Goal: Task Accomplishment & Management: Complete application form

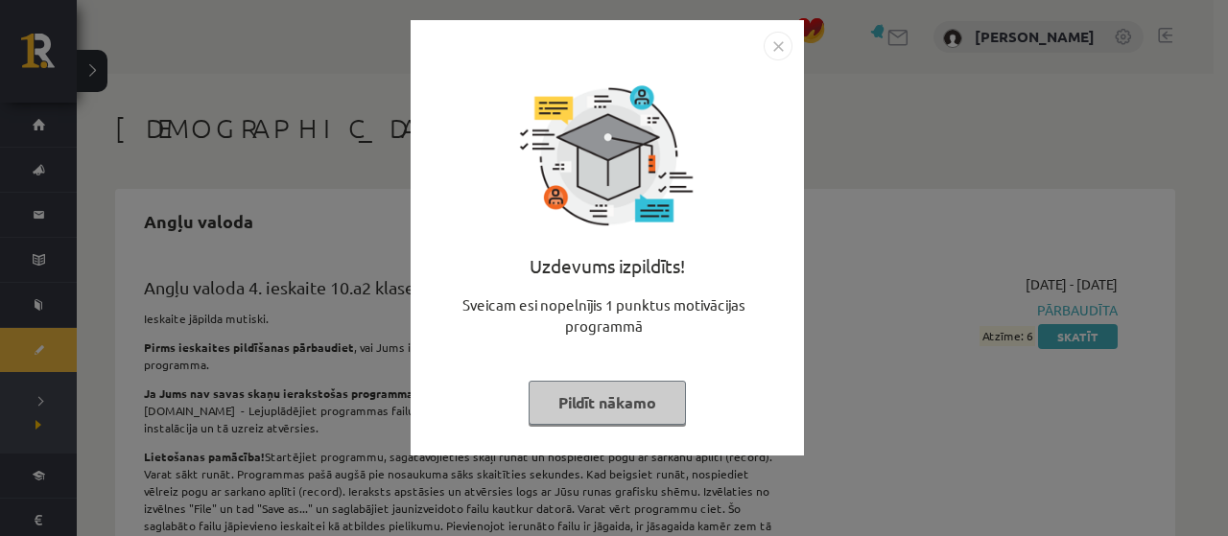
click at [642, 408] on button "Pildīt nākamo" at bounding box center [607, 403] width 157 height 44
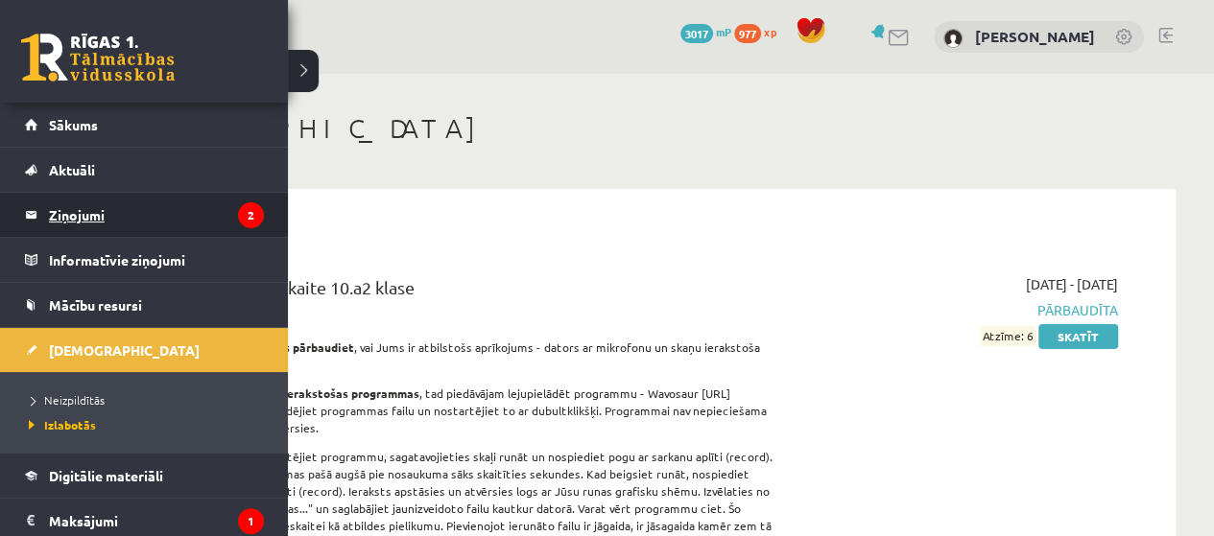
click at [92, 214] on legend "Ziņojumi 2" at bounding box center [156, 215] width 215 height 44
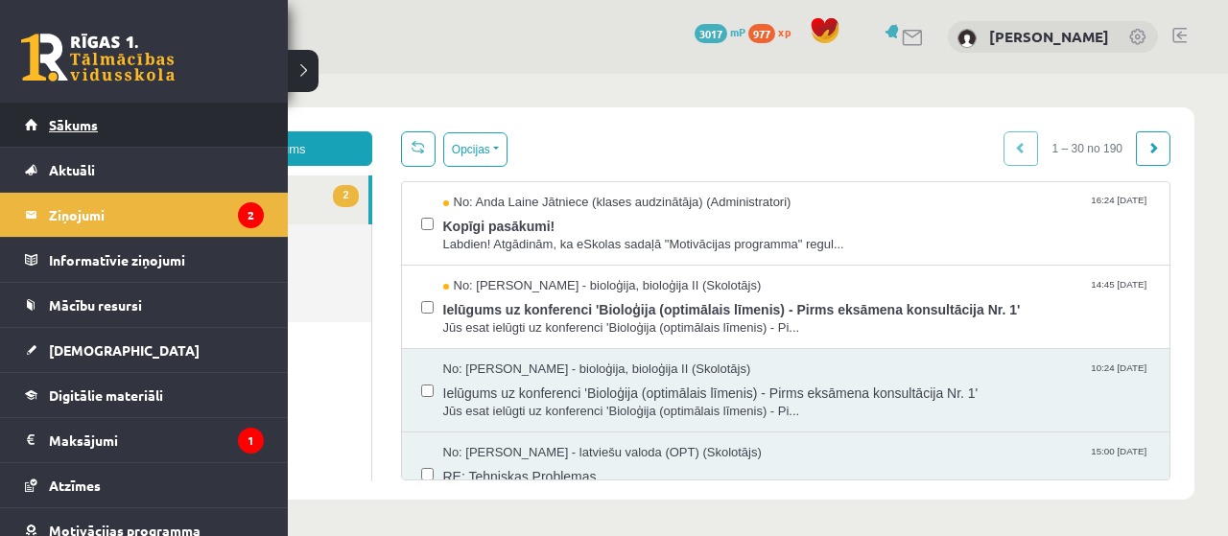
click at [59, 133] on link "Sākums" at bounding box center [144, 125] width 239 height 44
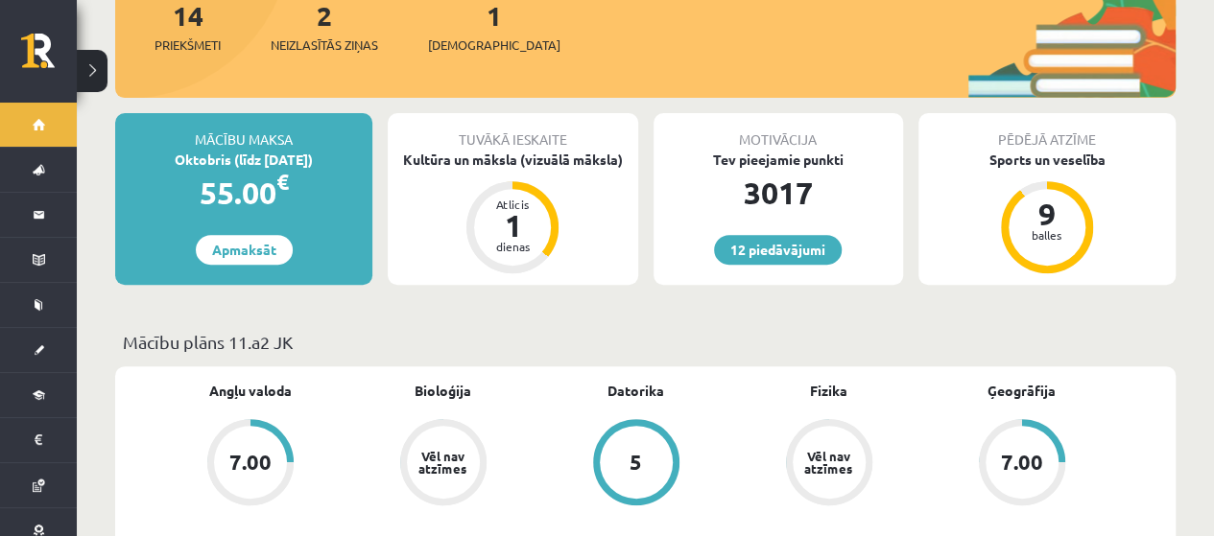
scroll to position [384, 0]
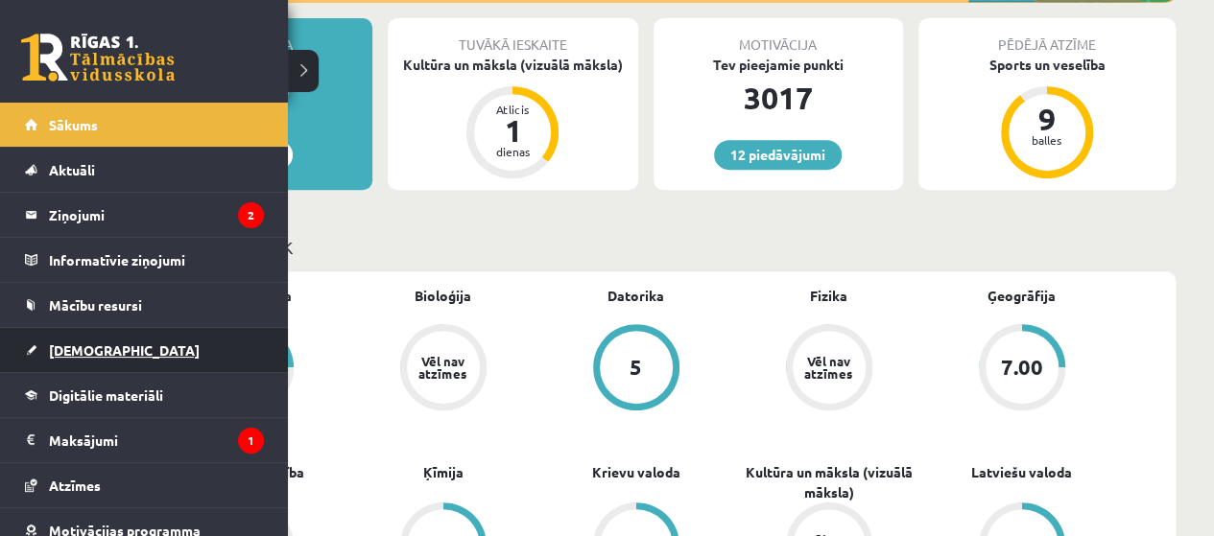
click at [57, 348] on span "[DEMOGRAPHIC_DATA]" at bounding box center [124, 350] width 151 height 17
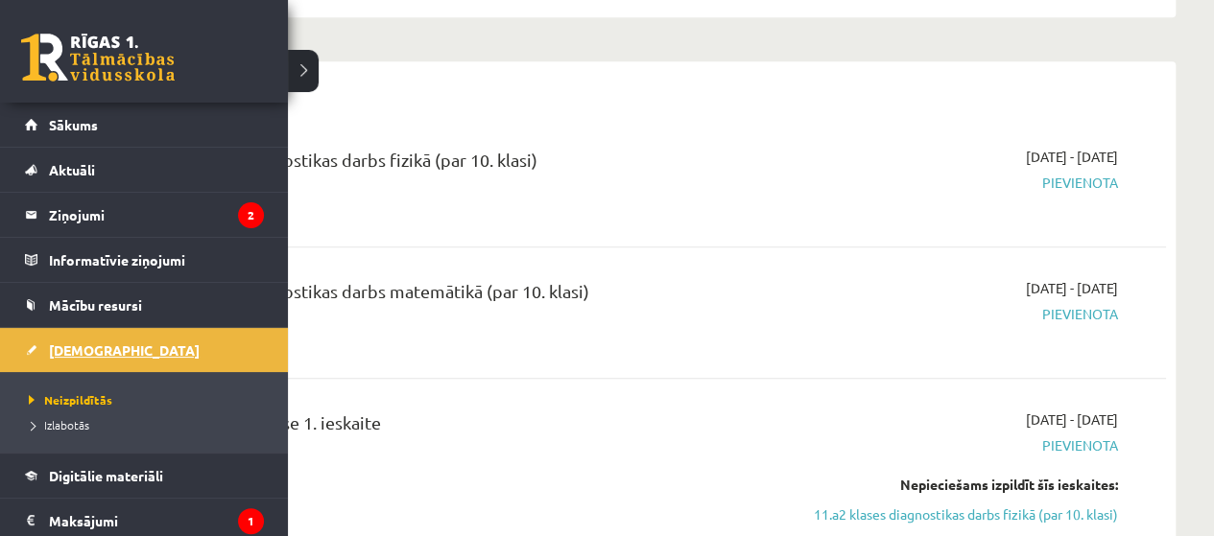
scroll to position [767, 0]
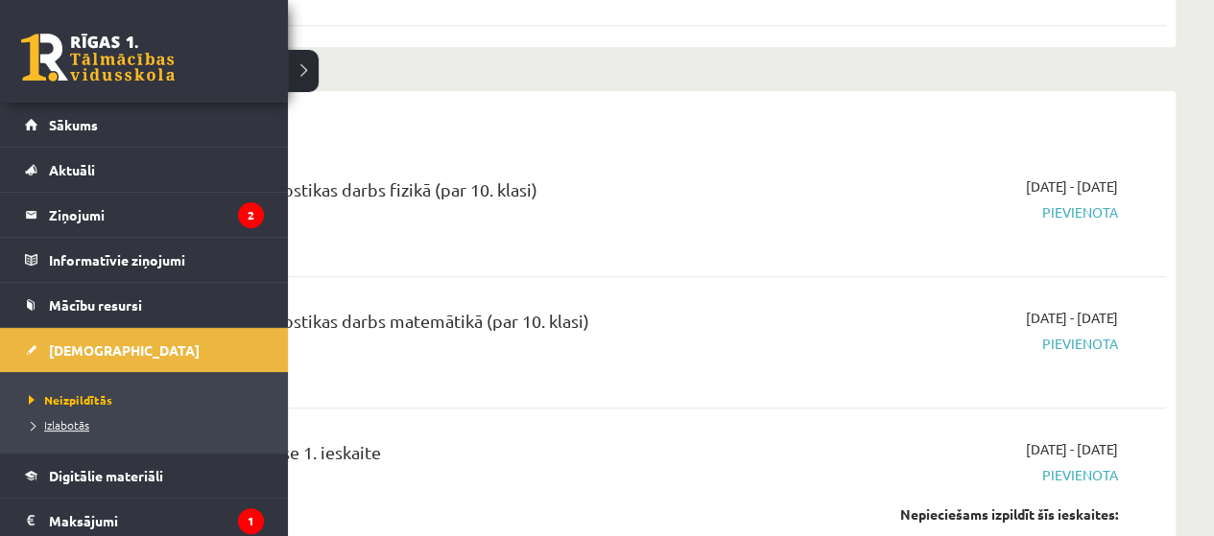
click at [84, 419] on span "Izlabotās" at bounding box center [56, 424] width 65 height 15
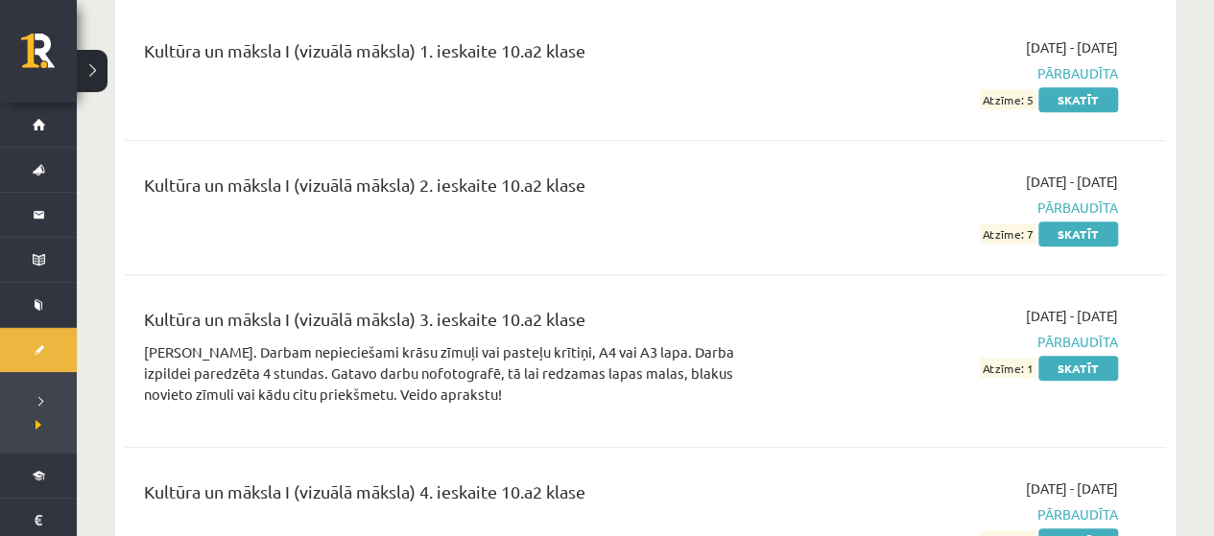
scroll to position [7771, 0]
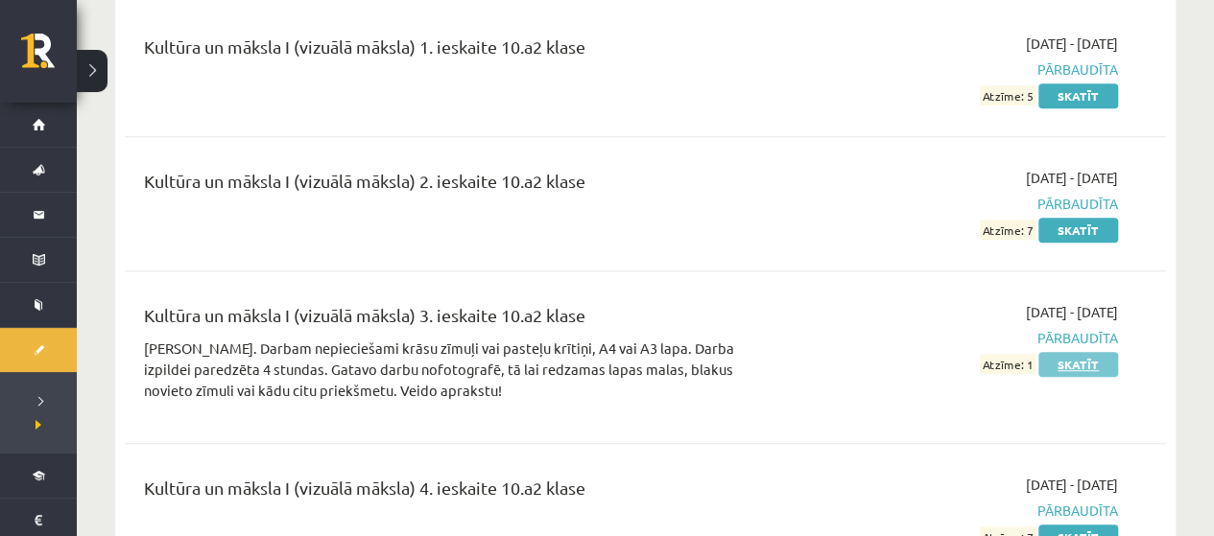
click at [1062, 352] on link "Skatīt" at bounding box center [1078, 364] width 80 height 25
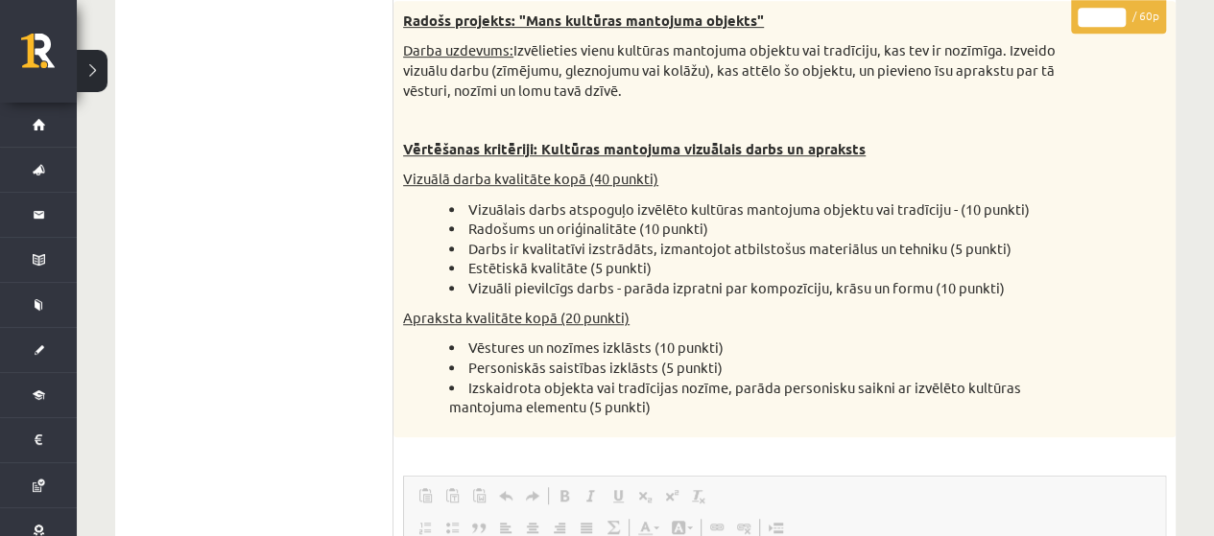
scroll to position [384, 0]
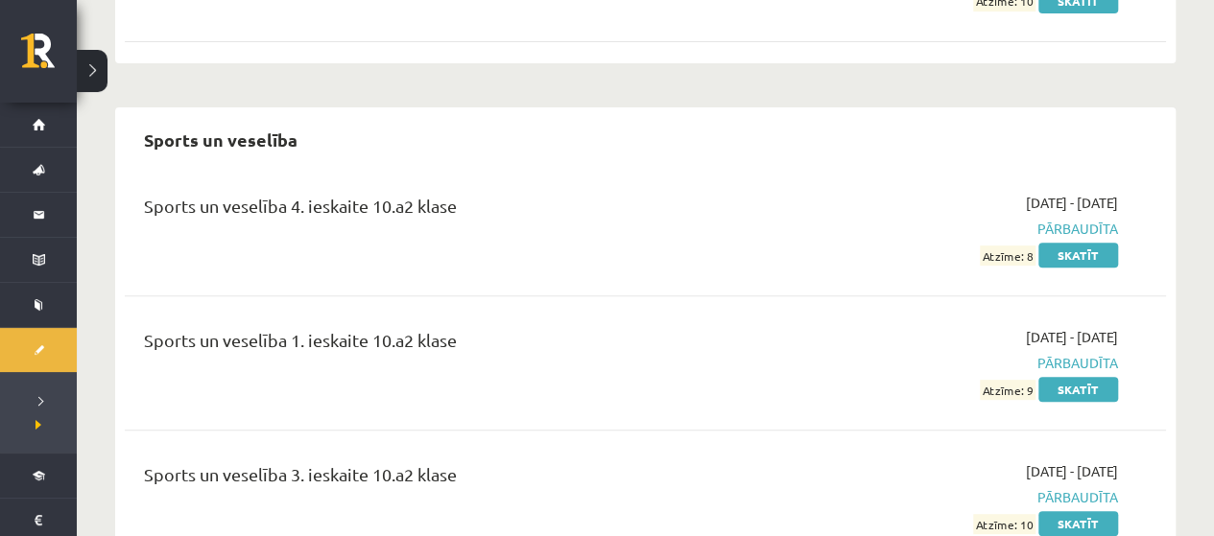
scroll to position [14826, 0]
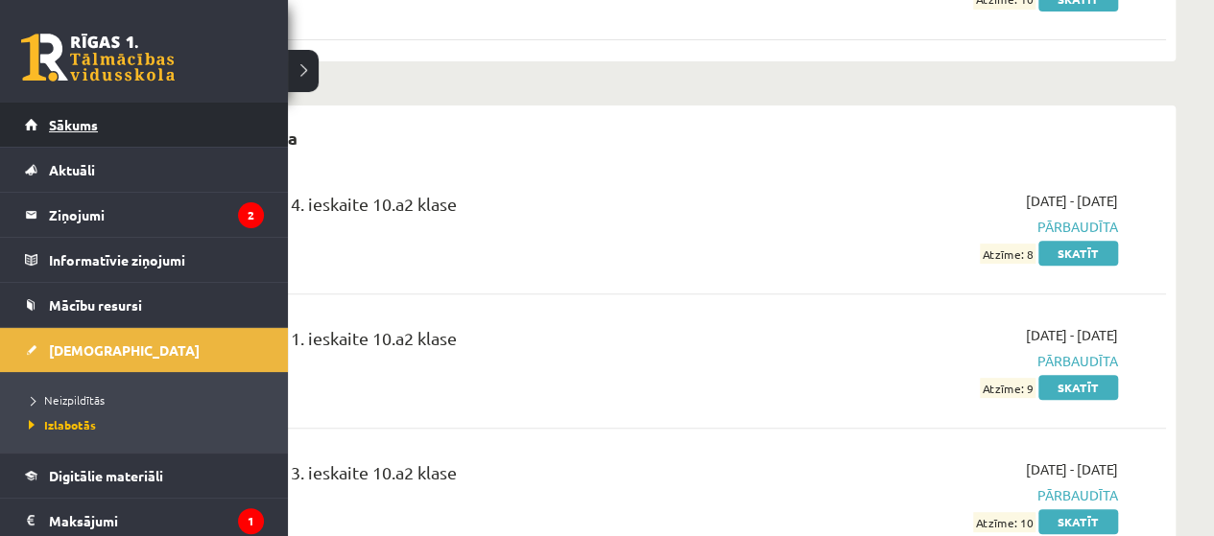
click at [50, 118] on span "Sākums" at bounding box center [73, 124] width 49 height 17
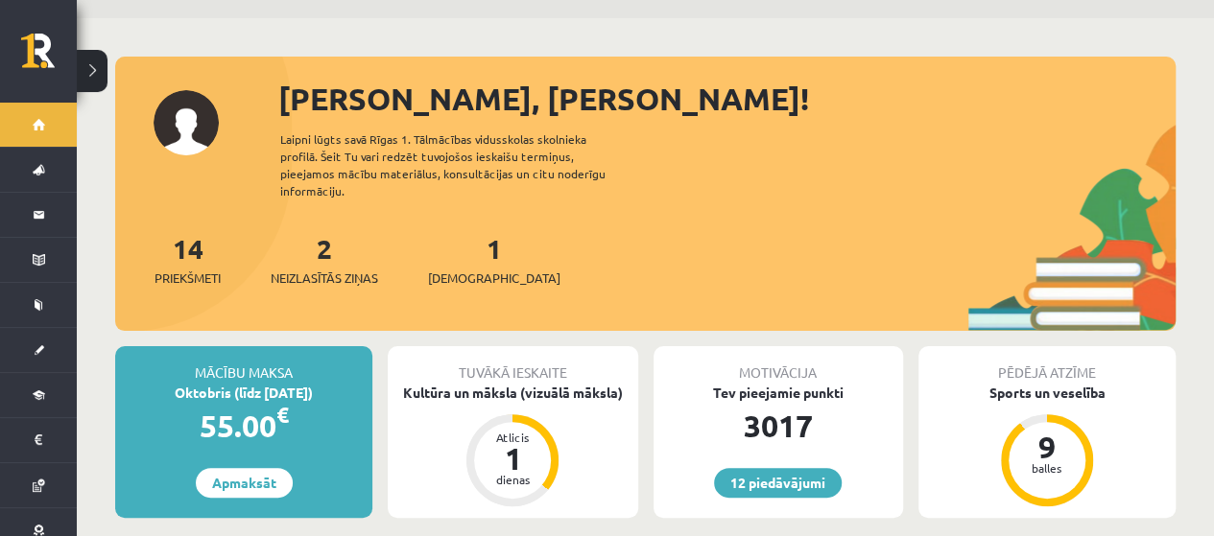
scroll to position [192, 0]
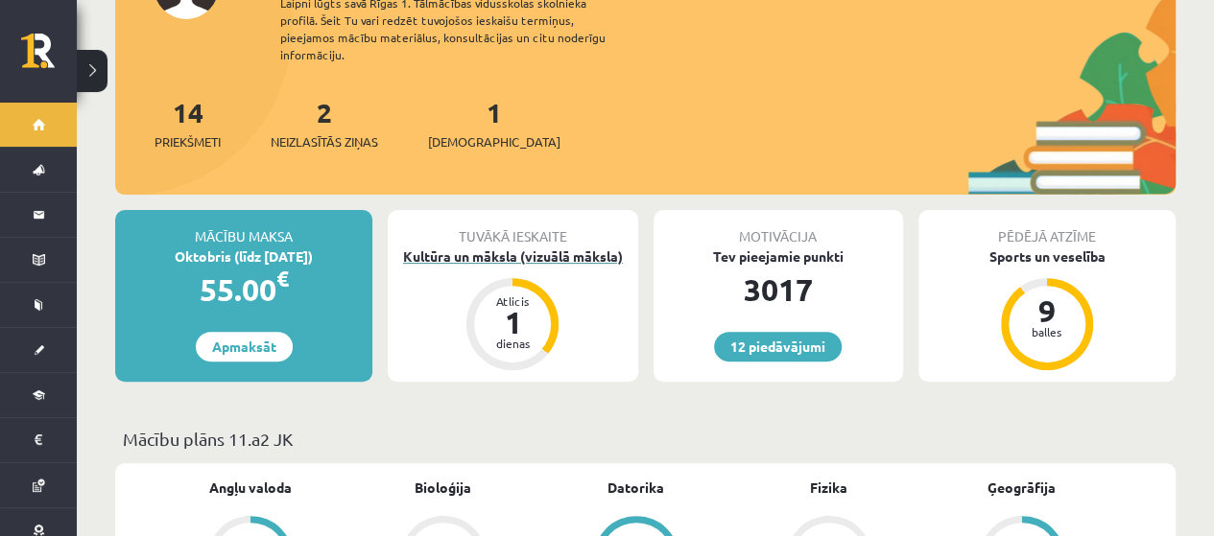
click at [524, 247] on div "Kultūra un māksla (vizuālā māksla)" at bounding box center [512, 257] width 249 height 20
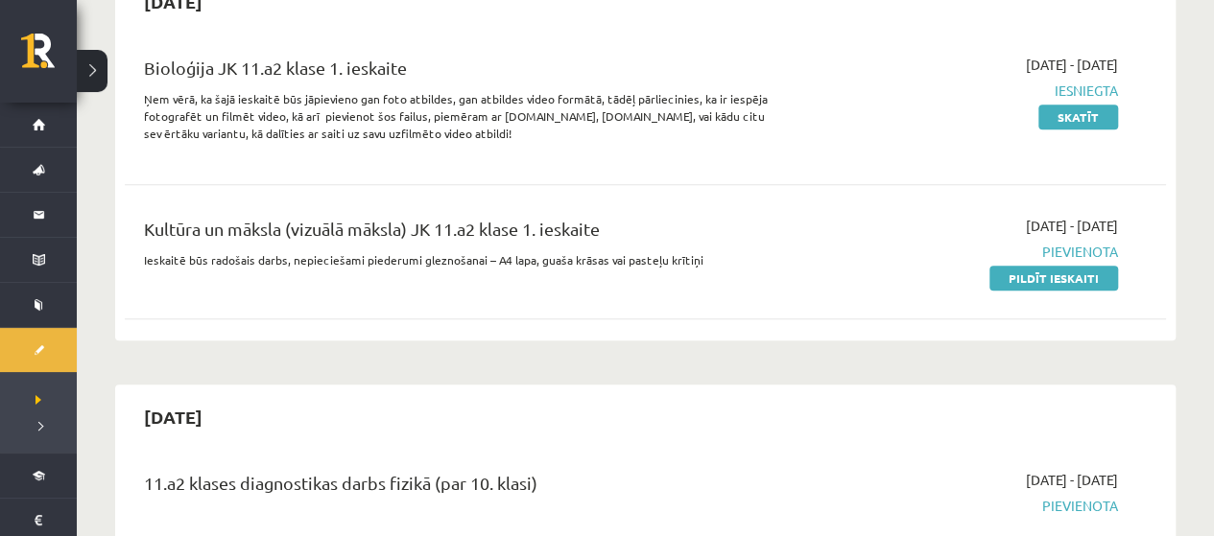
scroll to position [480, 0]
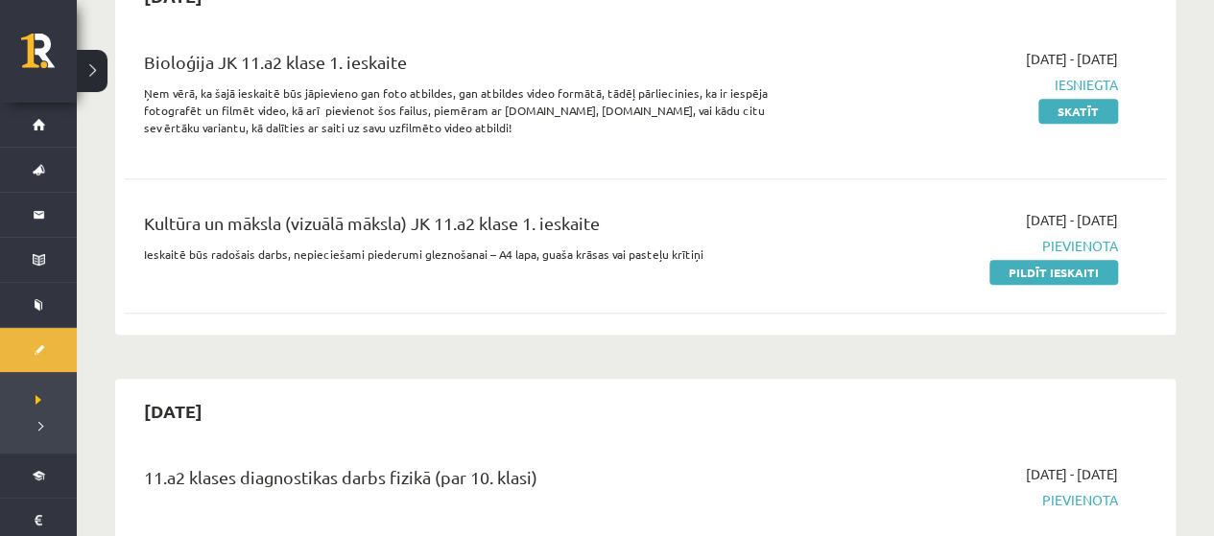
click at [1048, 282] on div "Kultūra un māksla (vizuālā māksla) JK 11.a2 klase 1. ieskaite Ieskaitē būs rado…" at bounding box center [645, 246] width 1041 height 110
click at [1051, 276] on link "Pildīt ieskaiti" at bounding box center [1053, 272] width 129 height 25
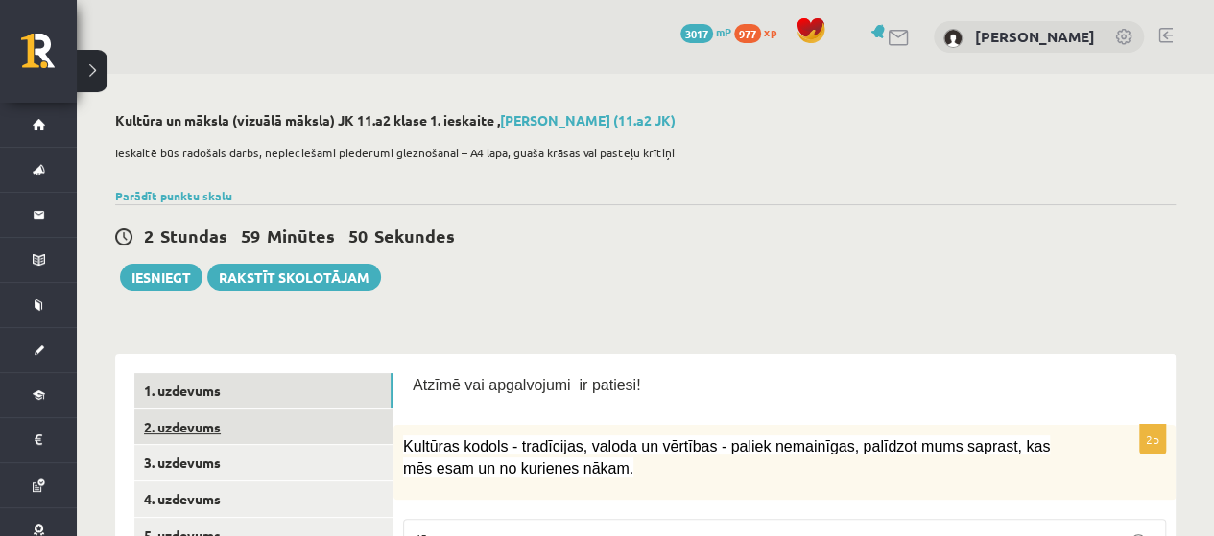
click at [213, 421] on link "2. uzdevums" at bounding box center [263, 427] width 258 height 35
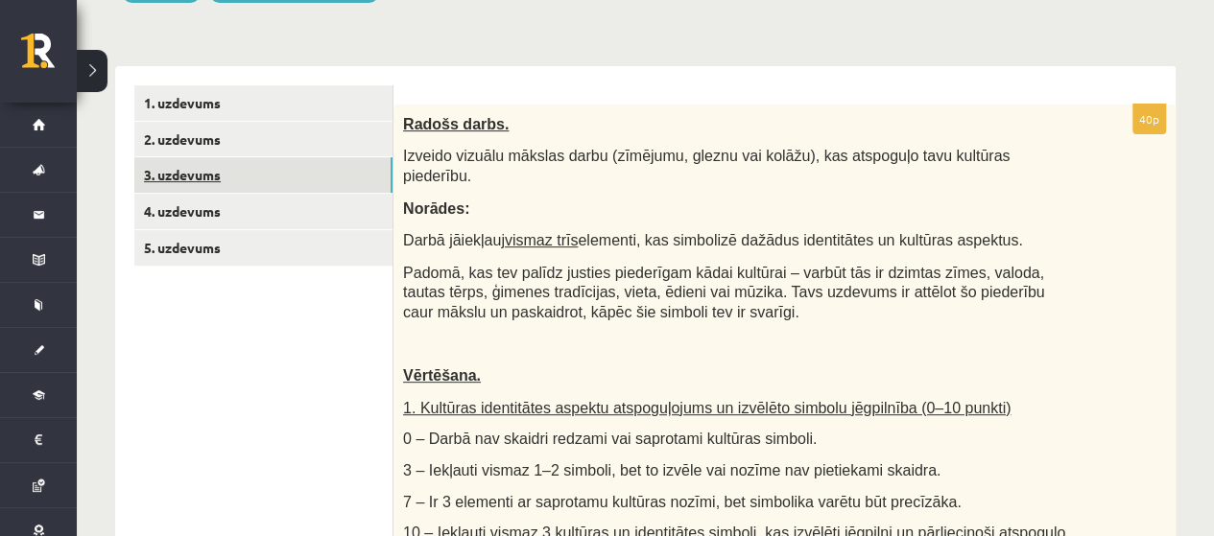
click at [220, 166] on link "3. uzdevums" at bounding box center [263, 174] width 258 height 35
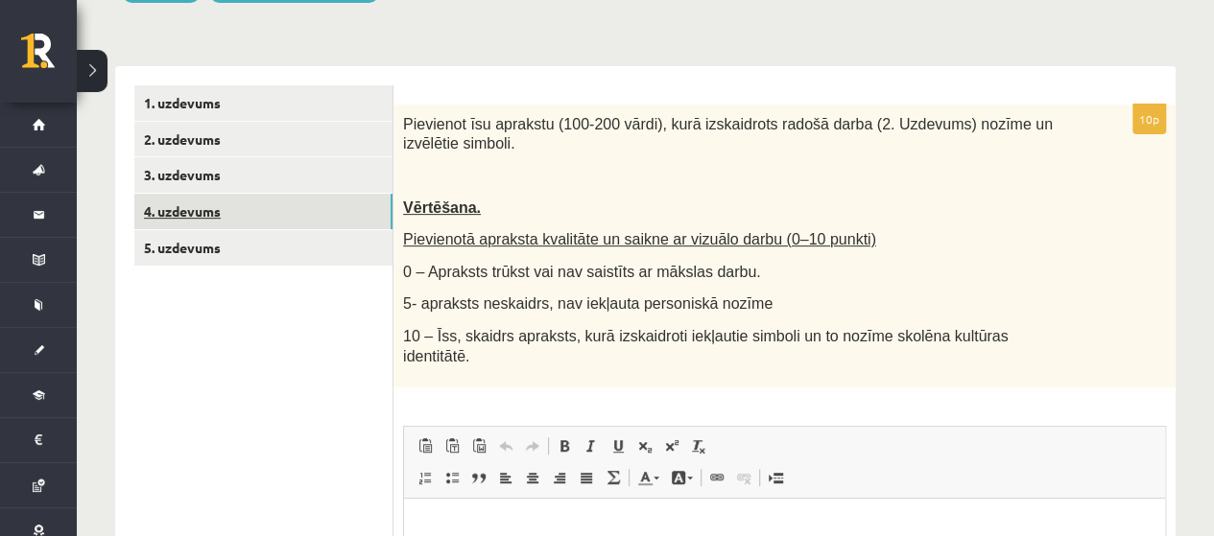
click at [193, 206] on link "4. uzdevums" at bounding box center [263, 211] width 258 height 35
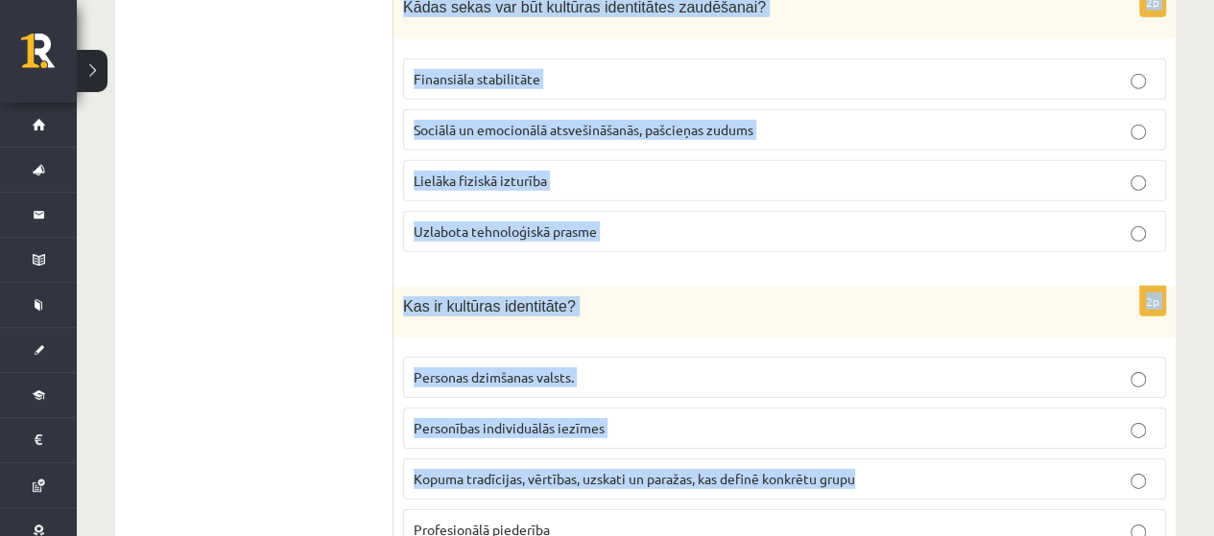
scroll to position [2880, 0]
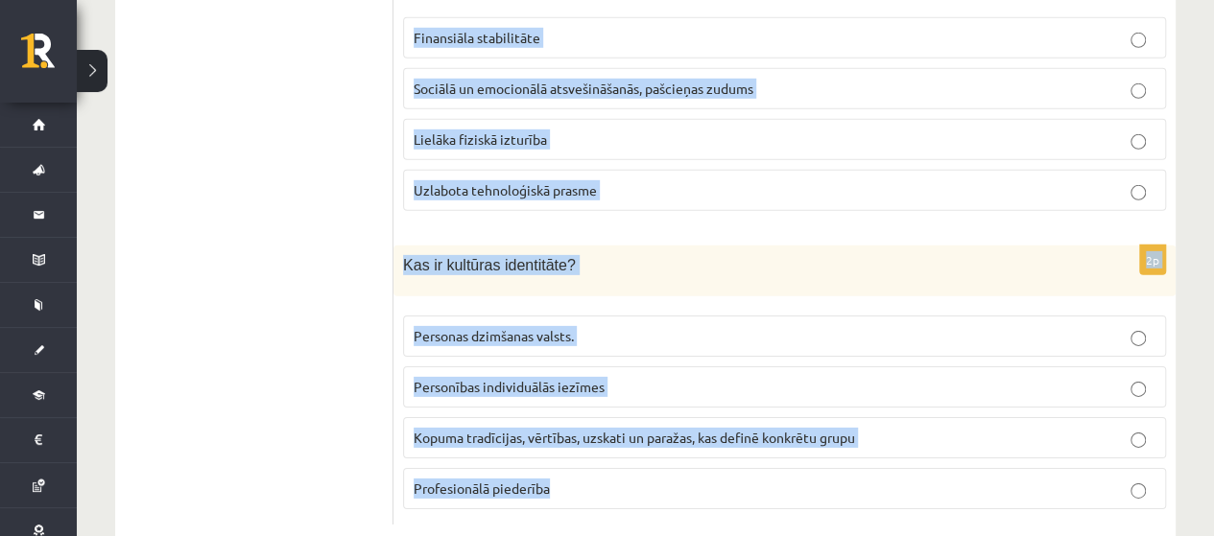
drag, startPoint x: 398, startPoint y: 413, endPoint x: 910, endPoint y: 461, distance: 514.5
copy form "Kura no šīm darbībām veicina kultūras identitātes saglabāšanu? Vairāk laika pav…"
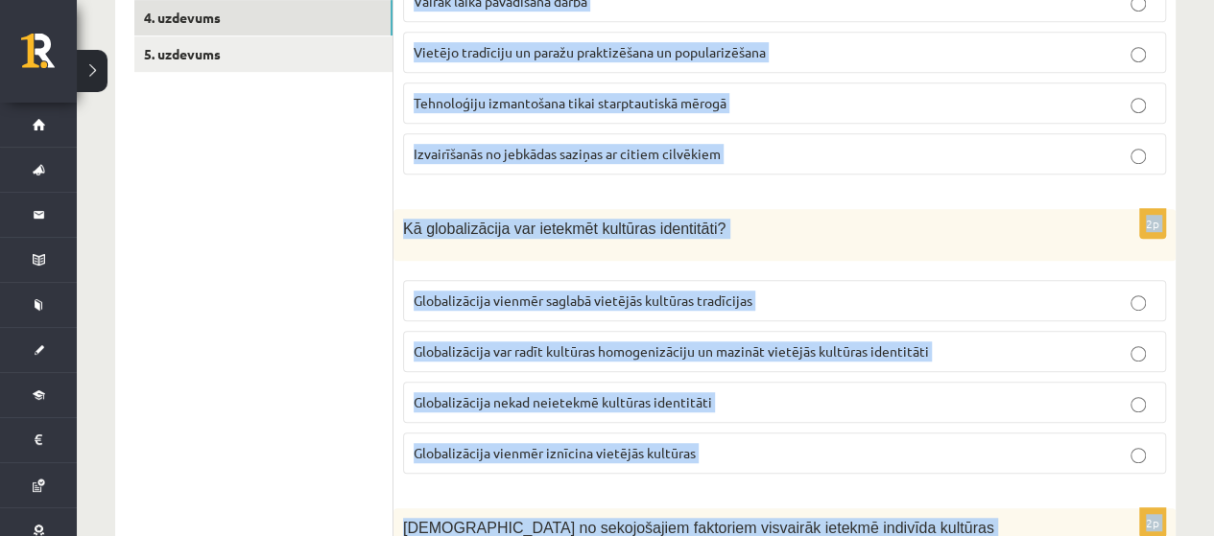
scroll to position [0, 0]
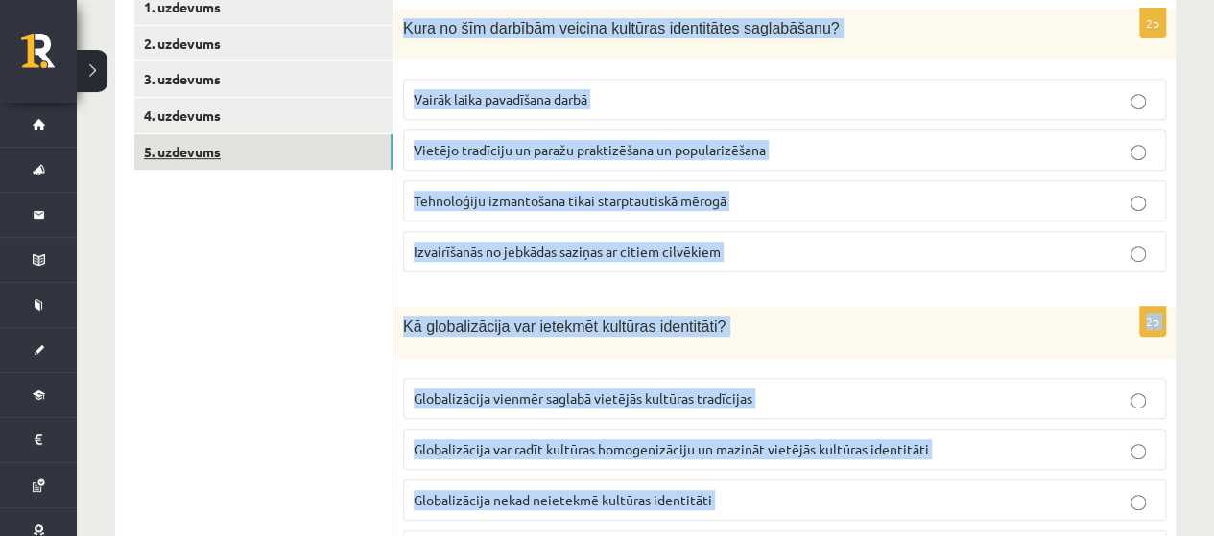
click at [188, 155] on link "5. uzdevums" at bounding box center [263, 151] width 258 height 35
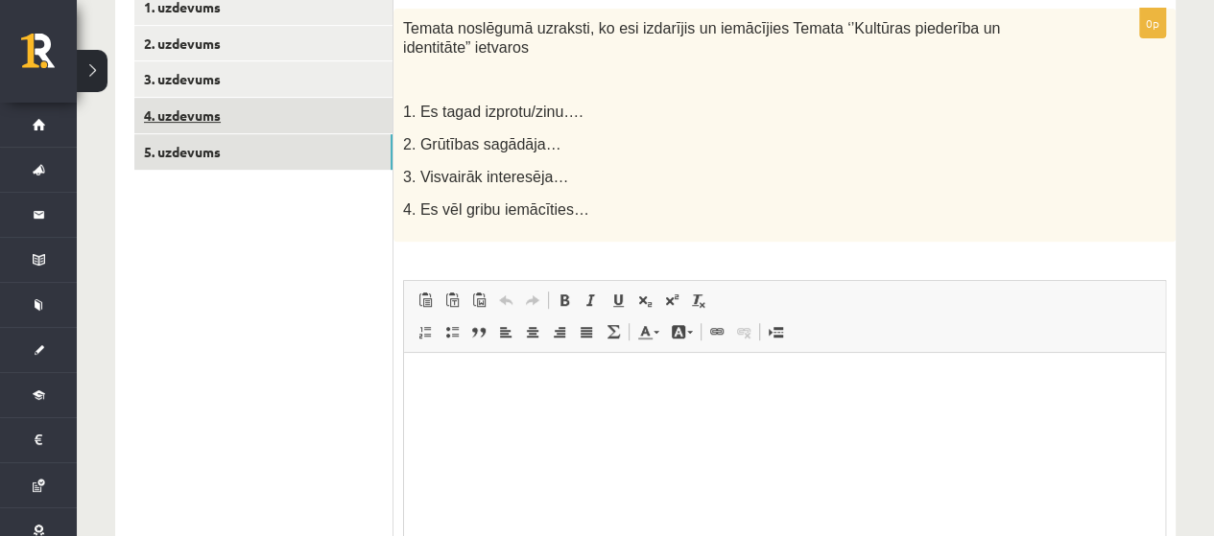
click at [212, 127] on link "4. uzdevums" at bounding box center [263, 115] width 258 height 35
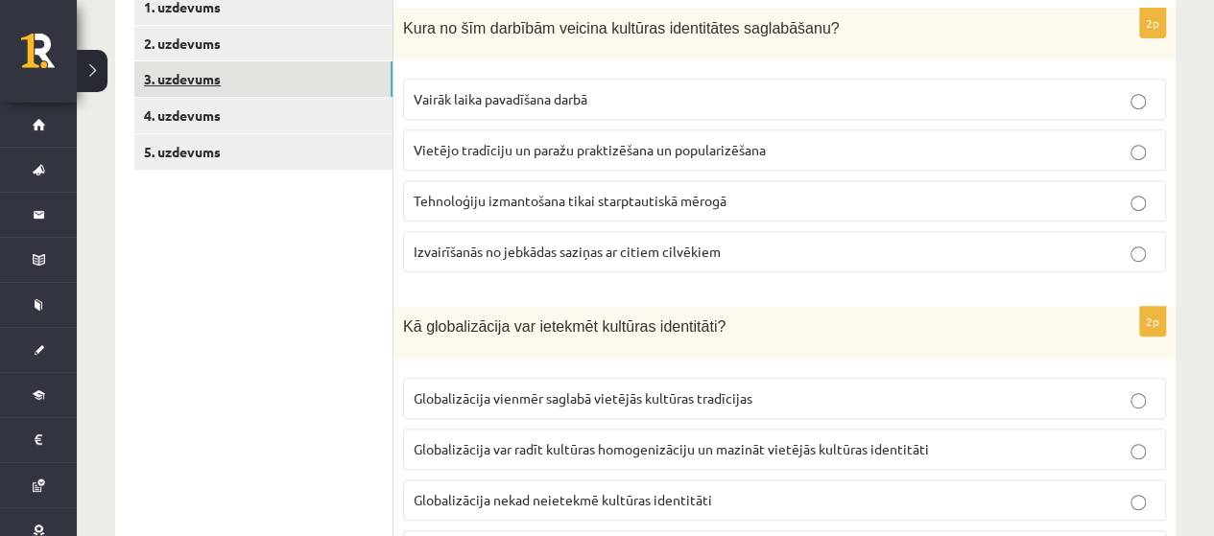
click at [223, 84] on link "3. uzdevums" at bounding box center [263, 78] width 258 height 35
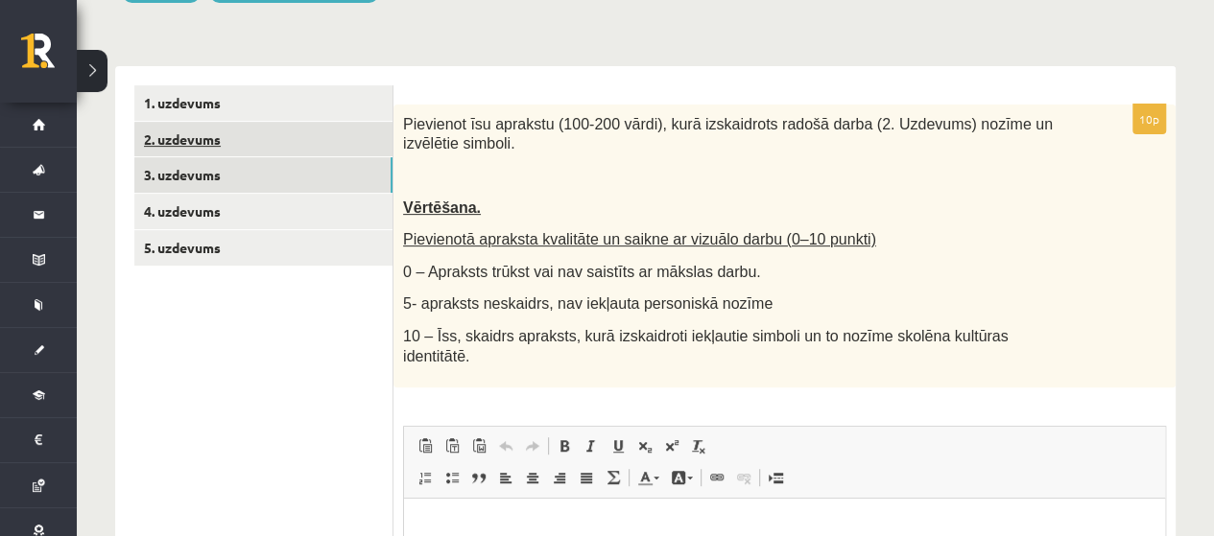
click at [213, 136] on link "2. uzdevums" at bounding box center [263, 139] width 258 height 35
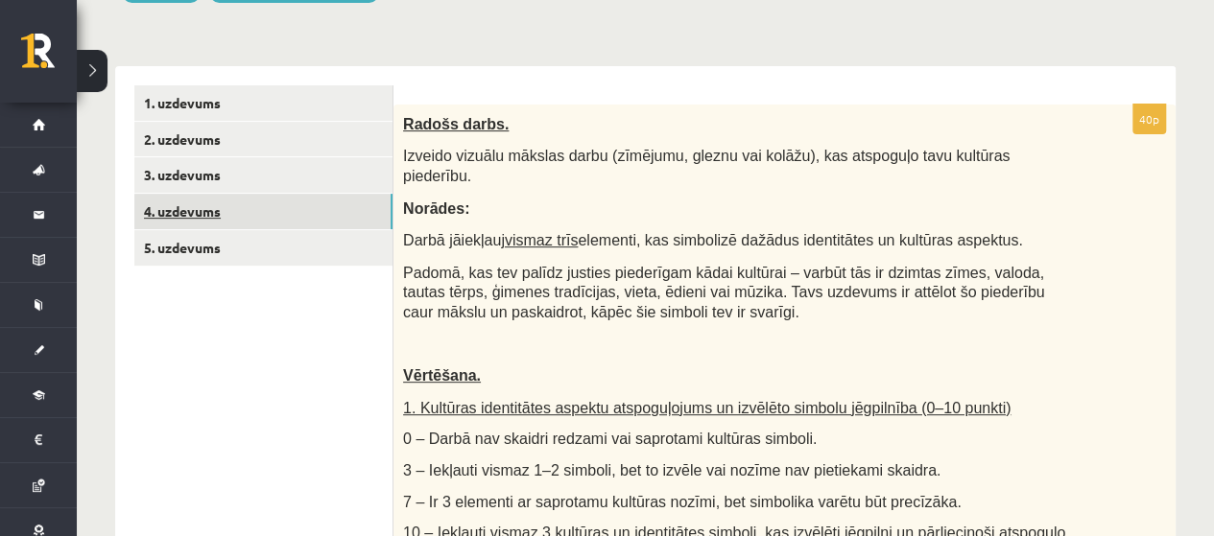
click at [153, 201] on link "4. uzdevums" at bounding box center [263, 211] width 258 height 35
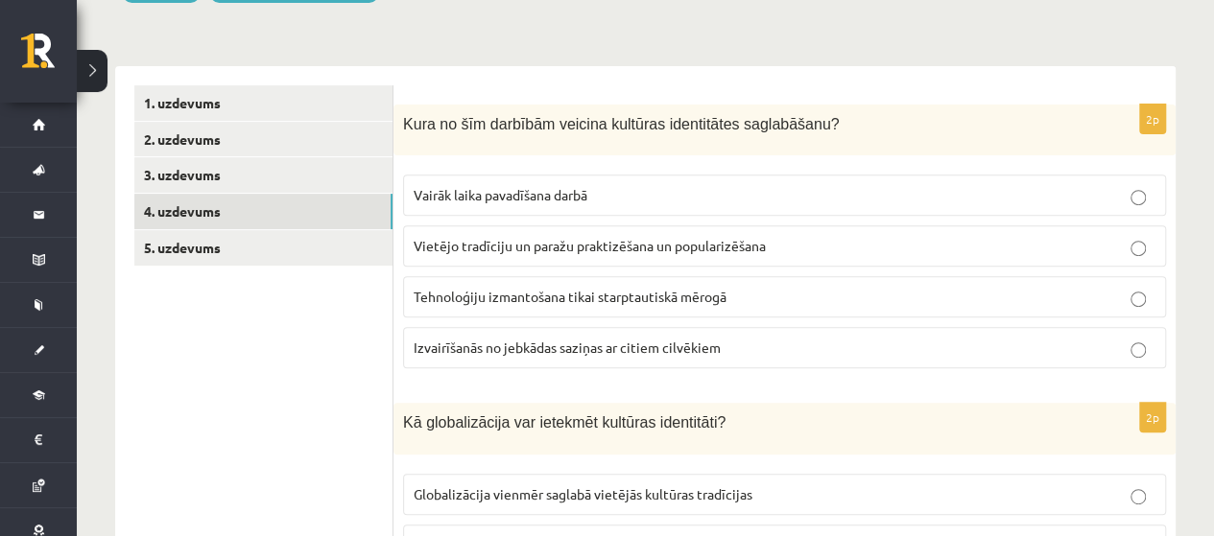
click at [518, 243] on span "Vietējo tradīciju un paražu praktizēšana un popularizēšana" at bounding box center [589, 245] width 352 height 17
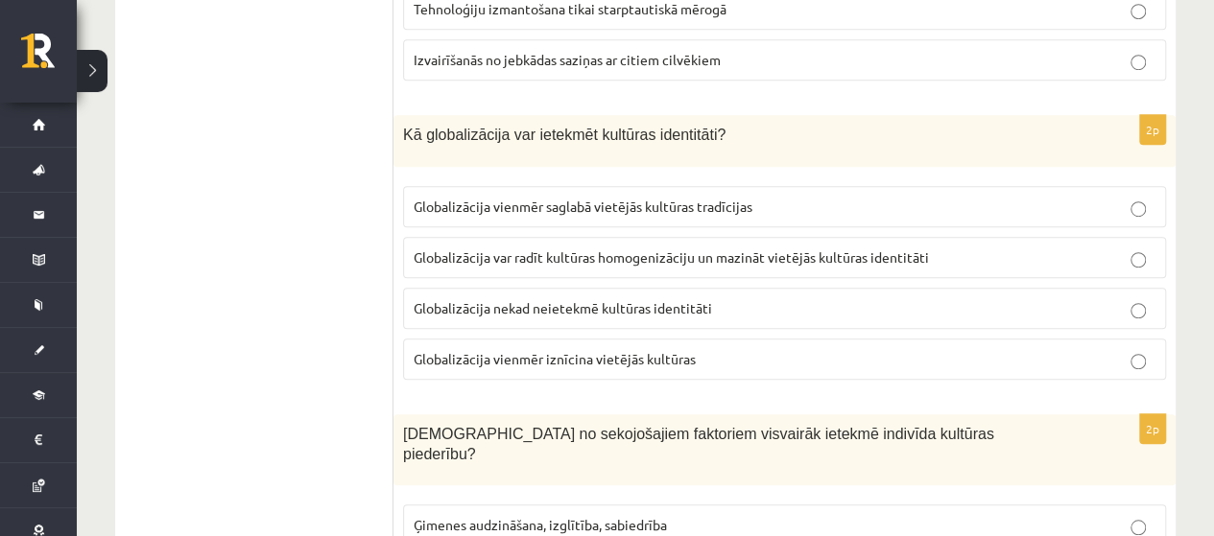
click at [531, 263] on label "Globalizācija var radīt kultūras homogenizāciju un mazināt vietējās kultūras id…" at bounding box center [784, 257] width 763 height 41
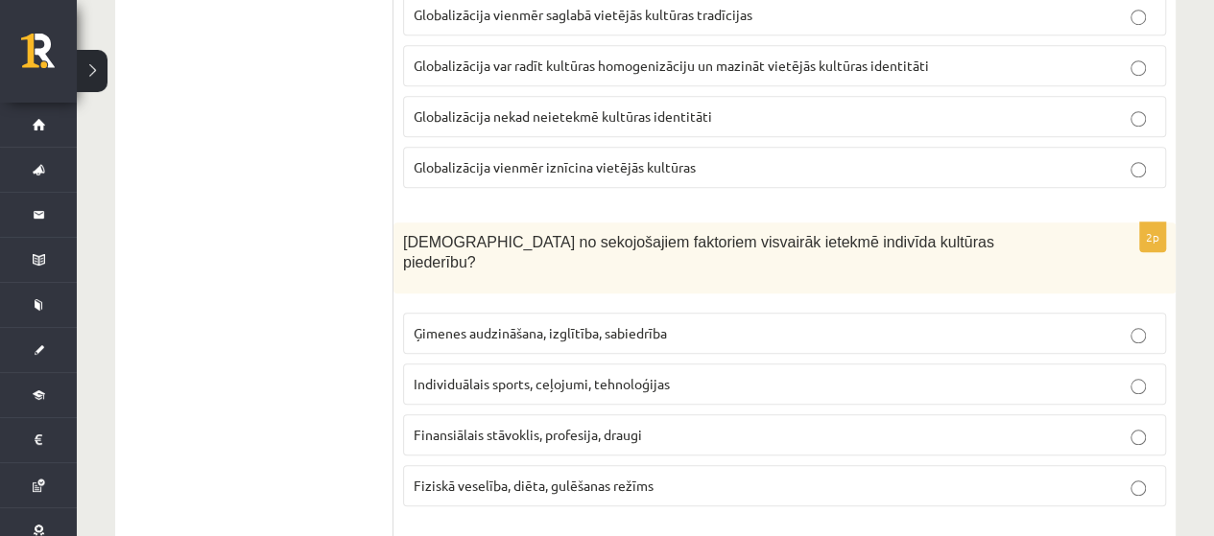
scroll to position [863, 0]
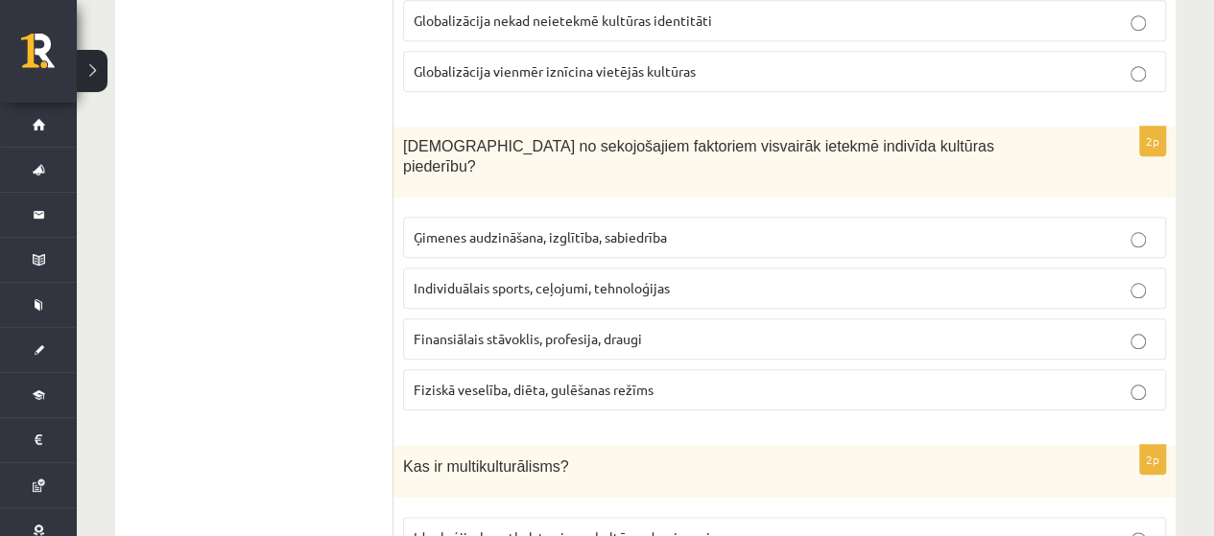
click at [536, 227] on p "Ģimenes audzināšana, izglītība, sabiedrība" at bounding box center [784, 237] width 742 height 20
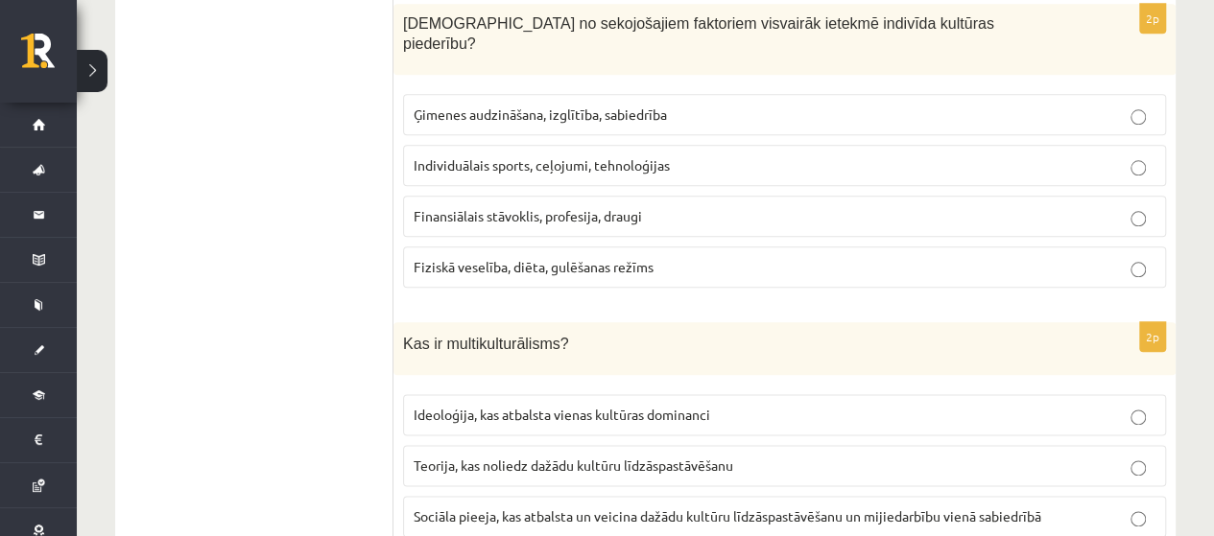
scroll to position [1151, 0]
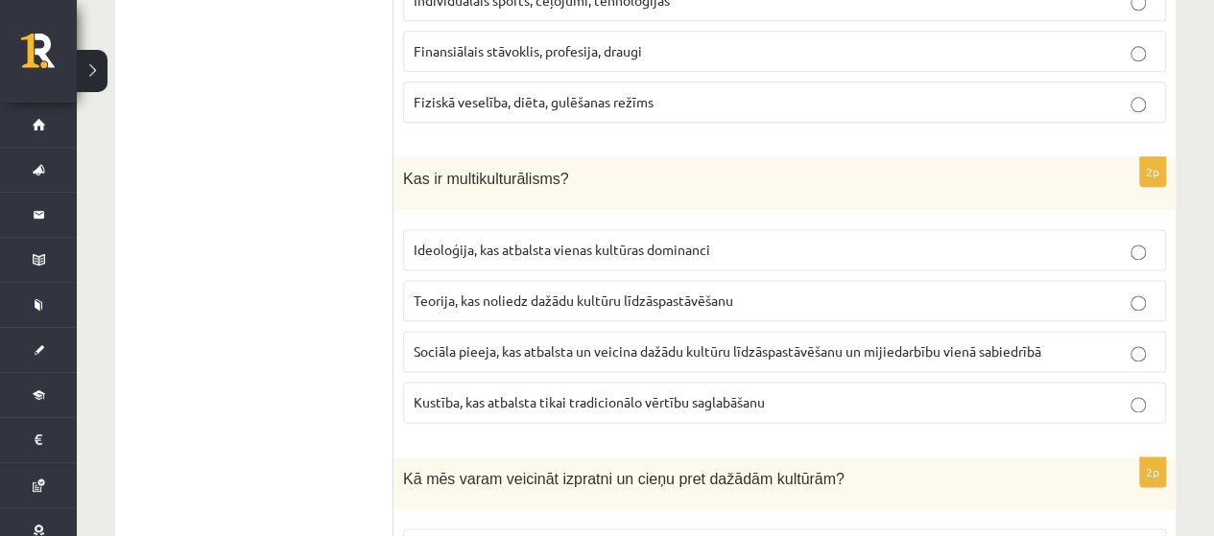
click at [494, 342] on span "Sociāla pieeja, kas atbalsta un veicina dažādu kultūru līdzāspastāvēšanu un mij…" at bounding box center [726, 350] width 627 height 17
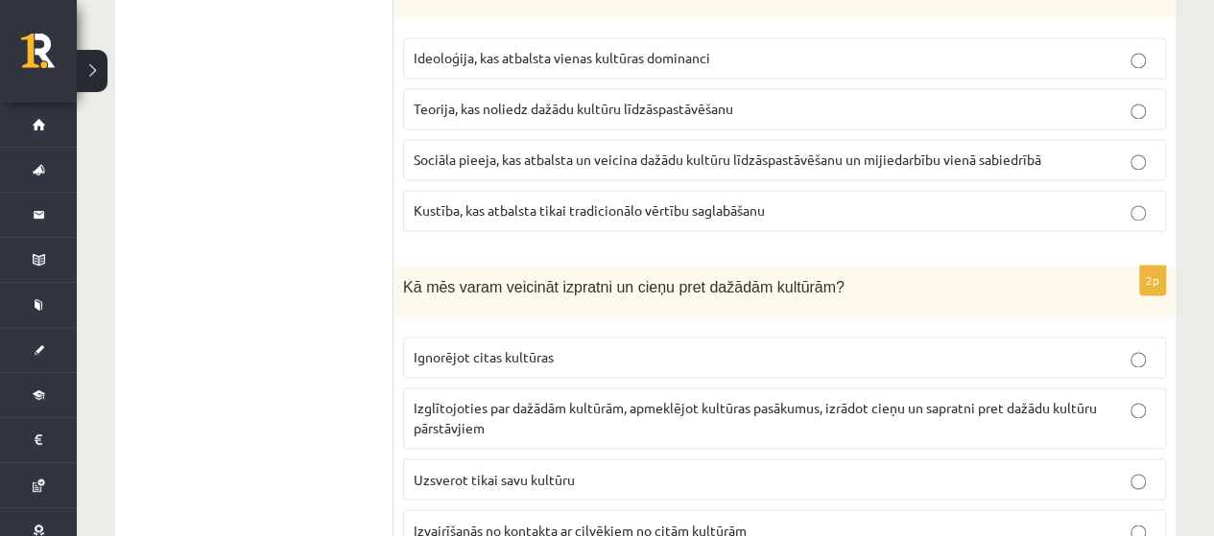
click at [566, 398] on p "Izglītojoties par dažādām kultūrām, apmeklējot kultūras pasākumus, izrādot cieņ…" at bounding box center [784, 418] width 742 height 40
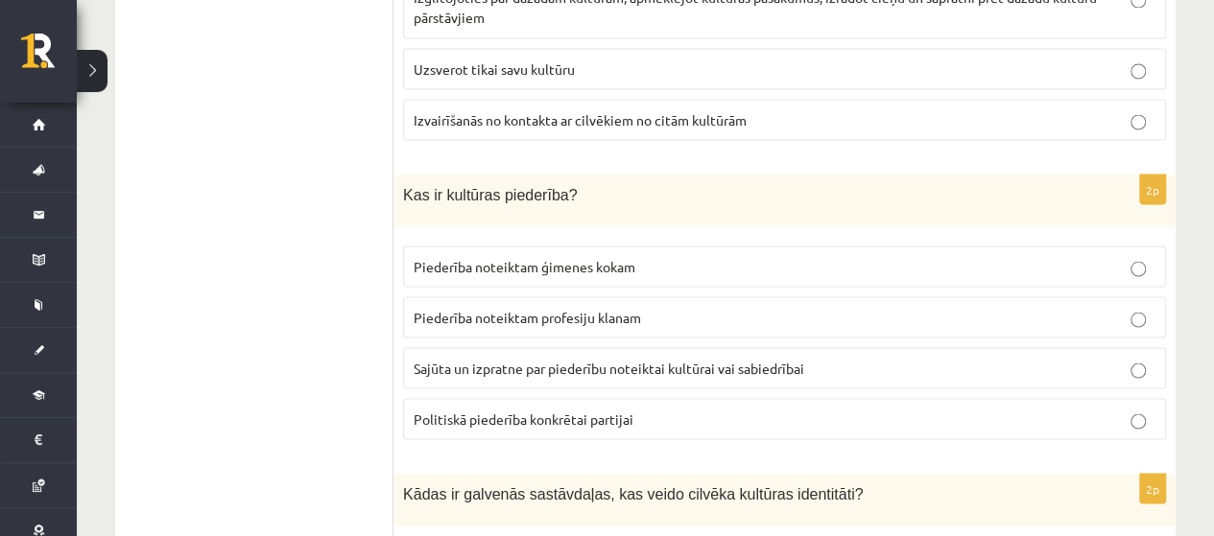
scroll to position [1727, 0]
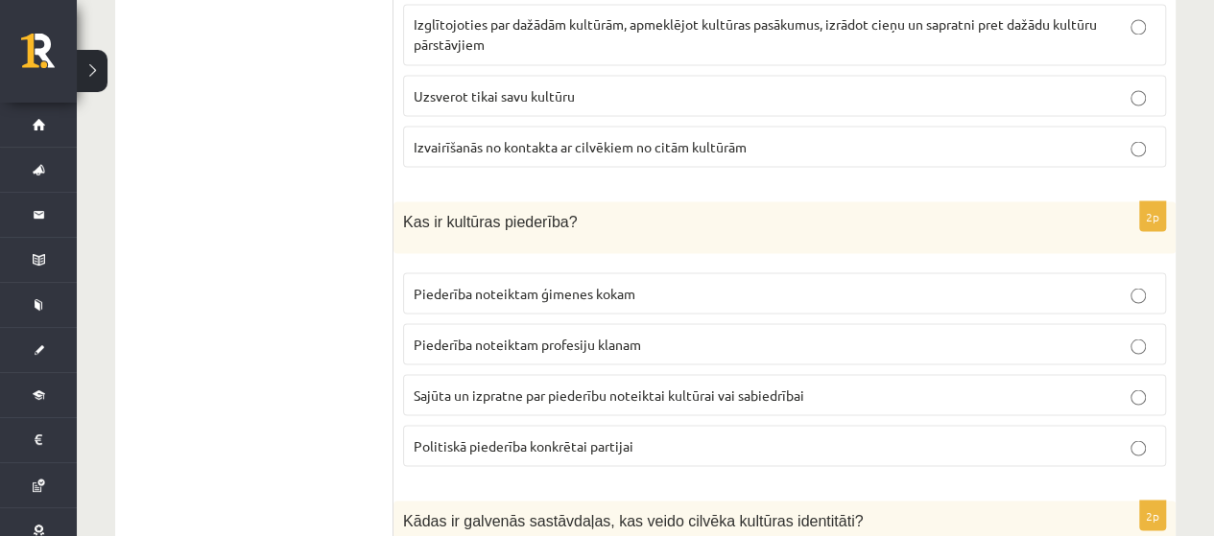
click at [577, 386] on span "Sajūta un izpratne par piederību noteiktai kultūrai vai sabiedrībai" at bounding box center [608, 394] width 390 height 17
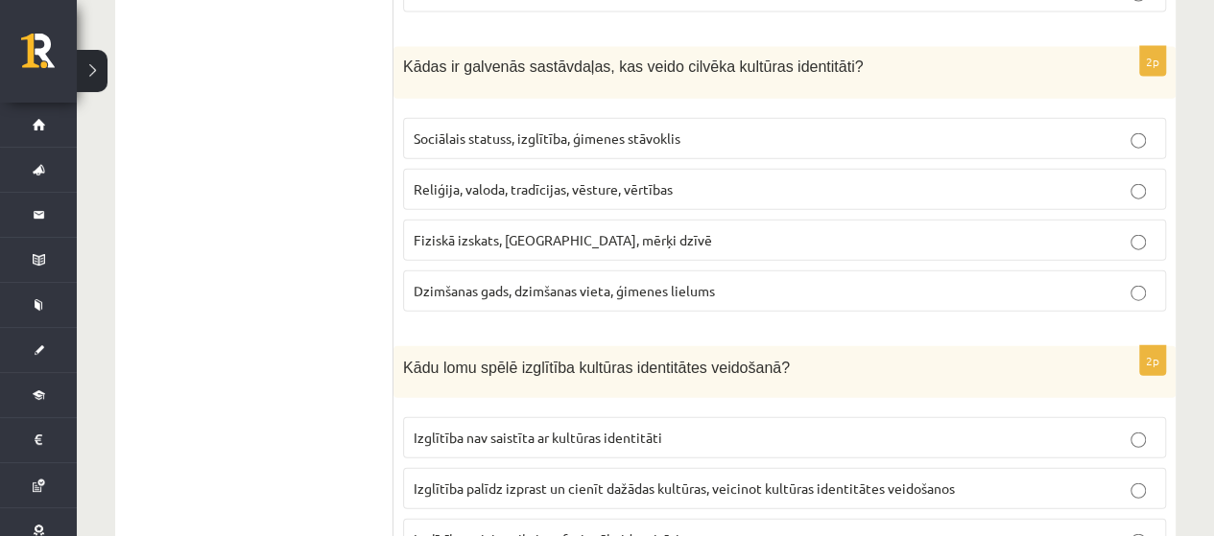
scroll to position [2207, 0]
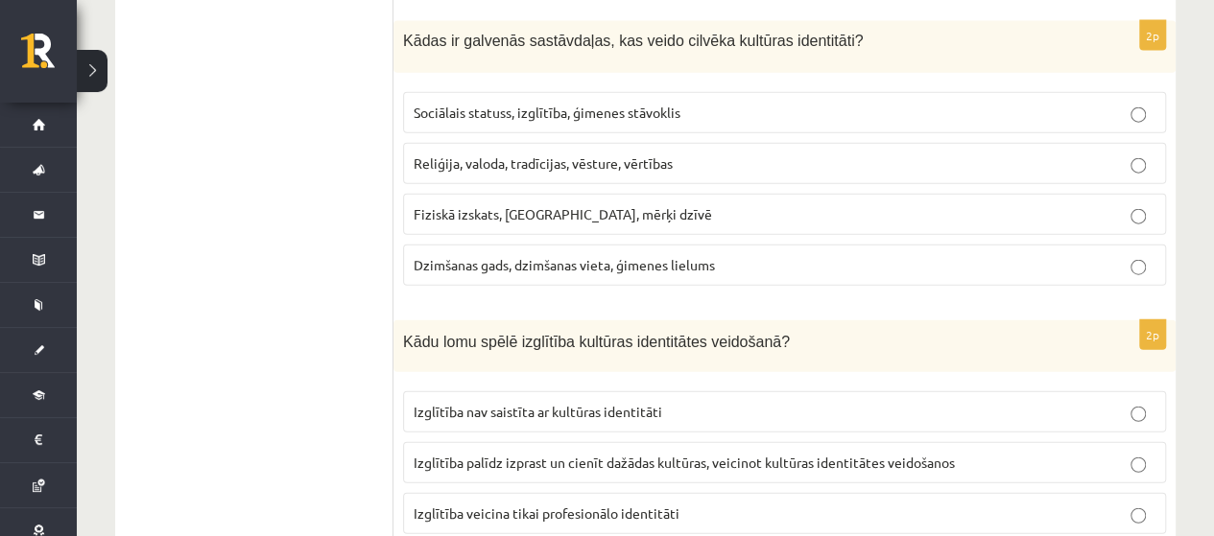
click at [495, 154] on span "Reliģija, valoda, tradīcijas, vēsture, vērtības" at bounding box center [542, 162] width 259 height 17
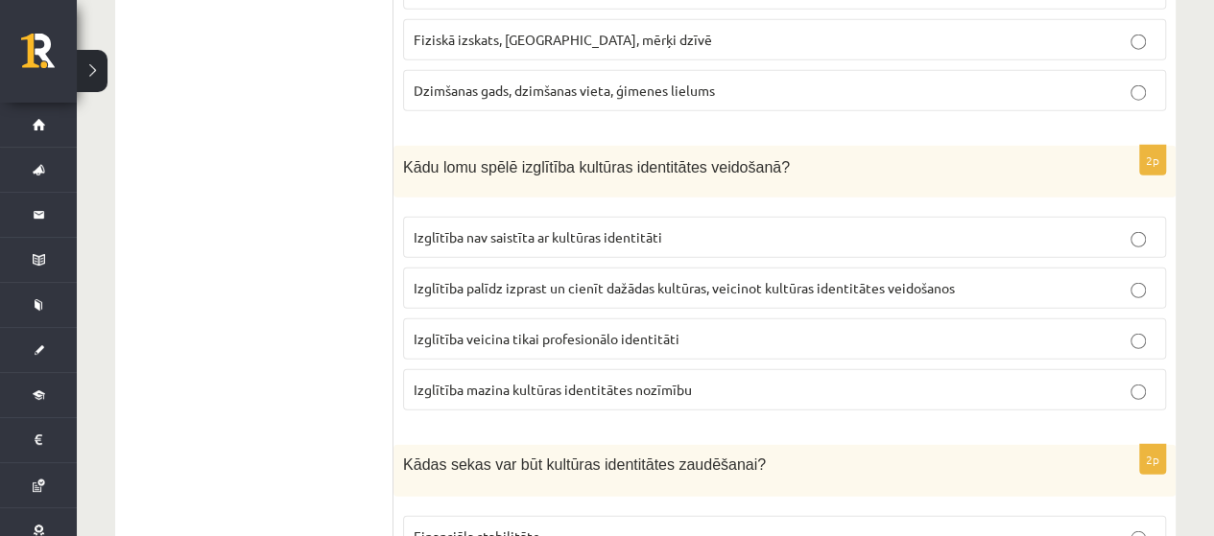
scroll to position [2398, 0]
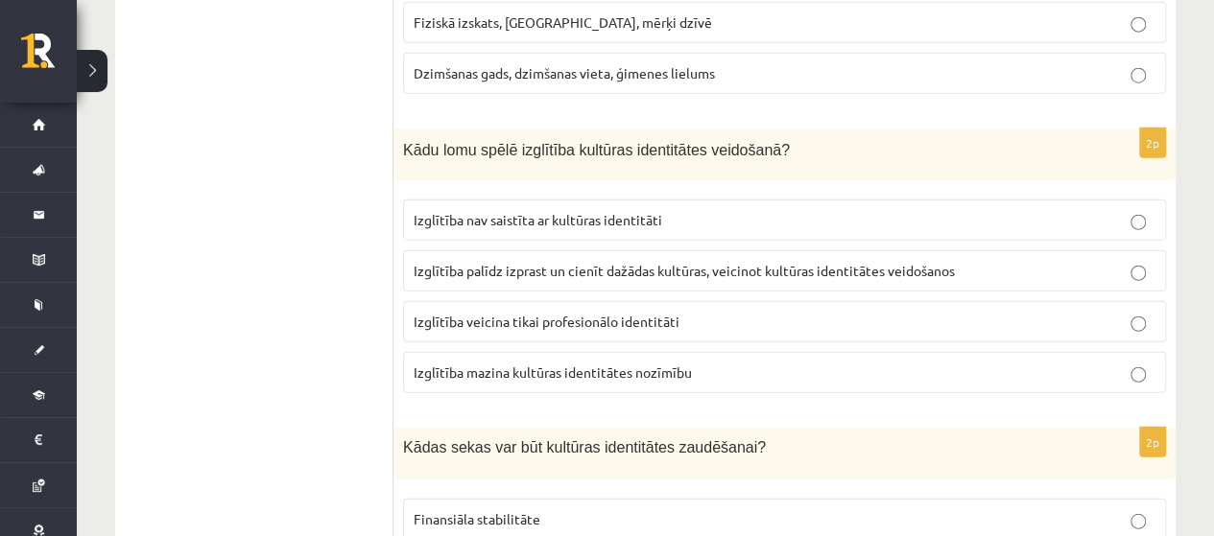
click at [532, 261] on p "Izglītība palīdz izprast un cienīt dažādas kultūras, veicinot kultūras identitā…" at bounding box center [784, 271] width 742 height 20
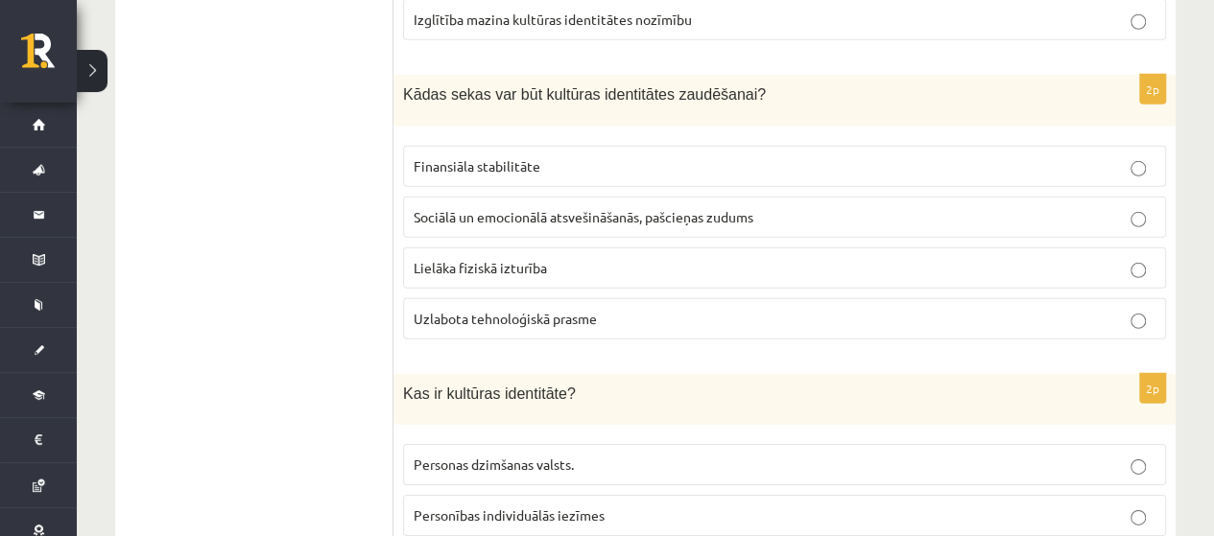
scroll to position [2782, 0]
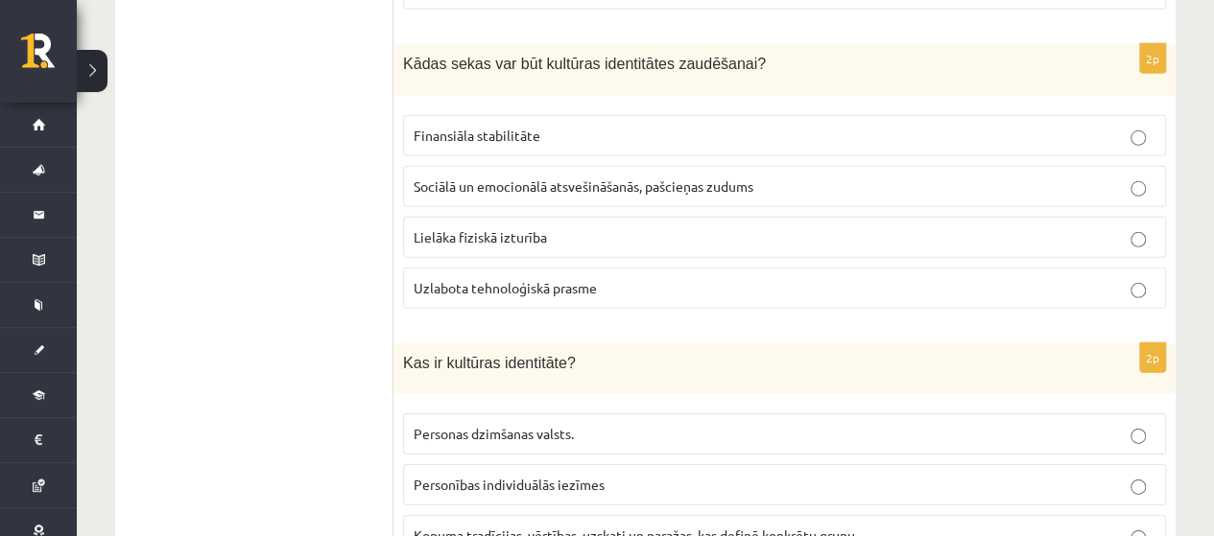
click at [549, 177] on span "Sociālā un emocionālā atsvešināšanās, pašcieņas zudums" at bounding box center [583, 185] width 340 height 17
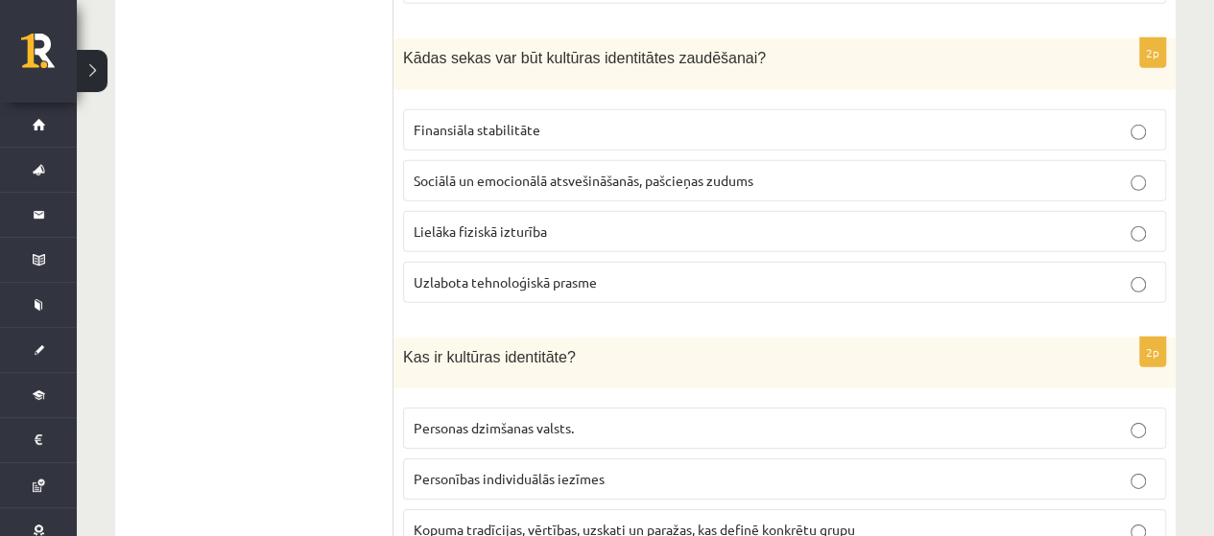
scroll to position [2880, 0]
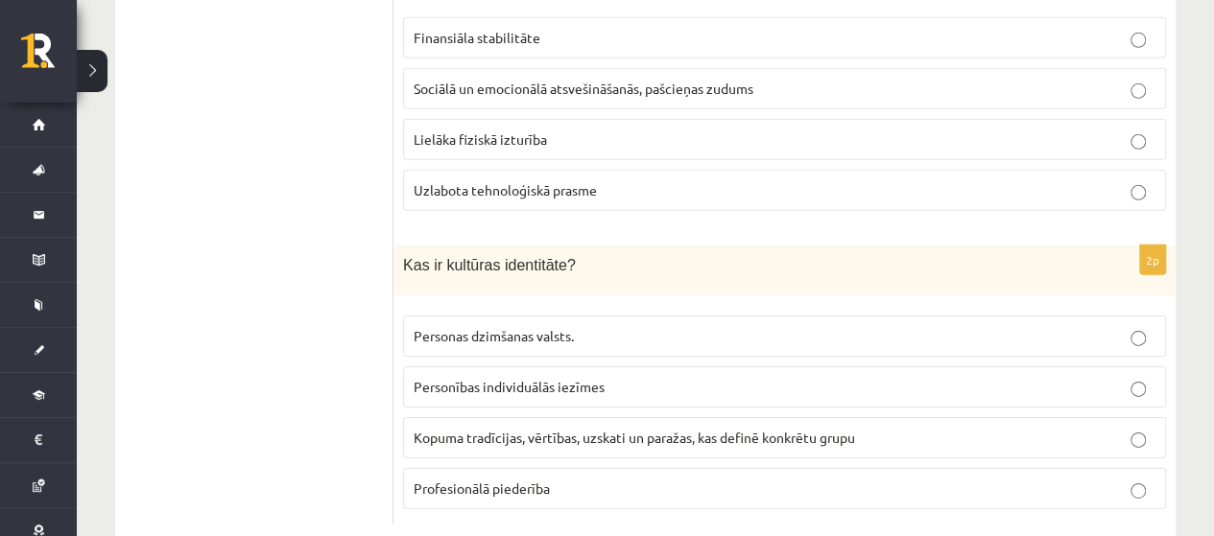
click at [555, 429] on span "Kopuma tradīcijas, vērtības, uzskati un paražas, kas definē konkrētu grupu" at bounding box center [633, 437] width 441 height 17
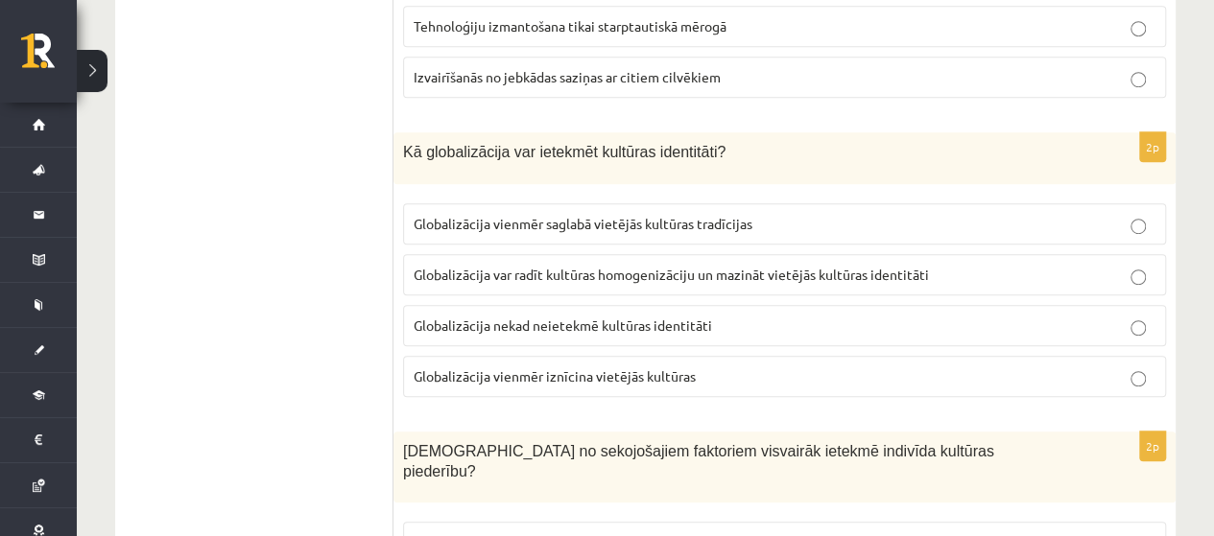
scroll to position [0, 0]
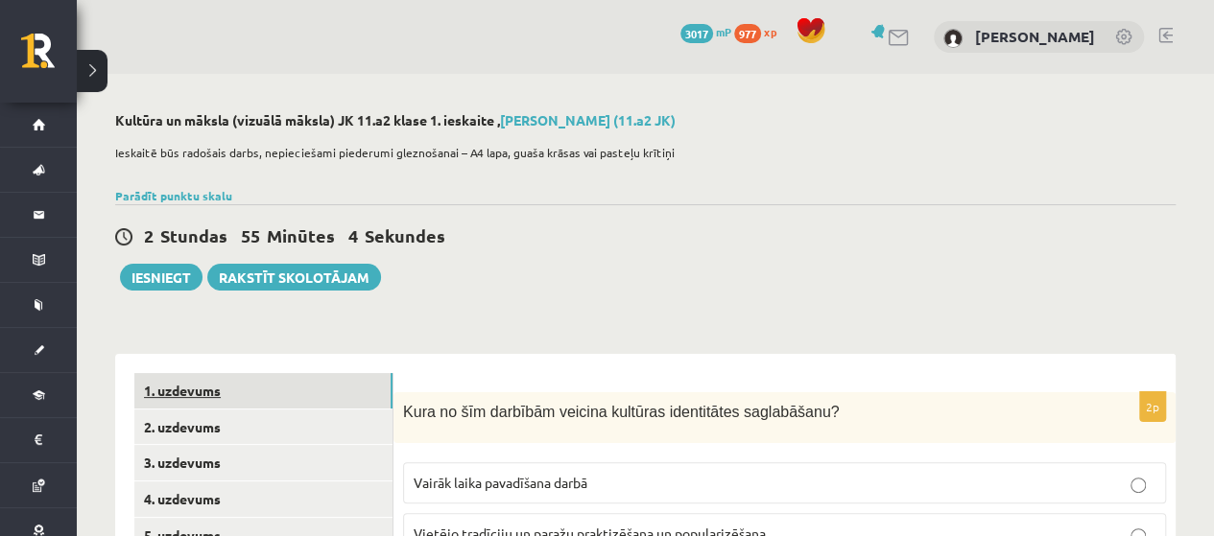
click at [233, 381] on link "1. uzdevums" at bounding box center [263, 390] width 258 height 35
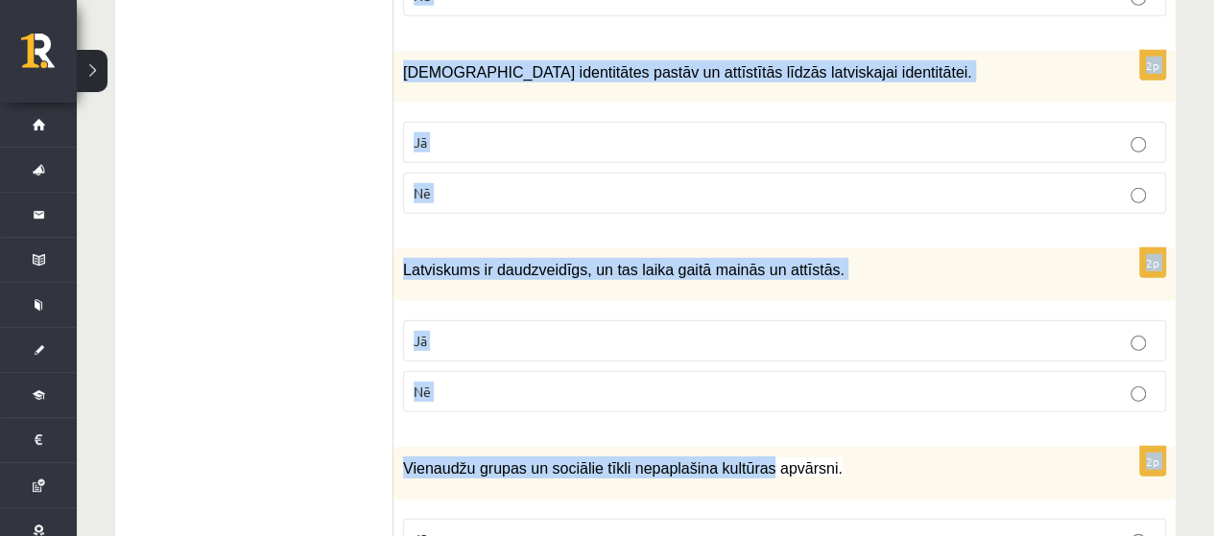
scroll to position [2964, 0]
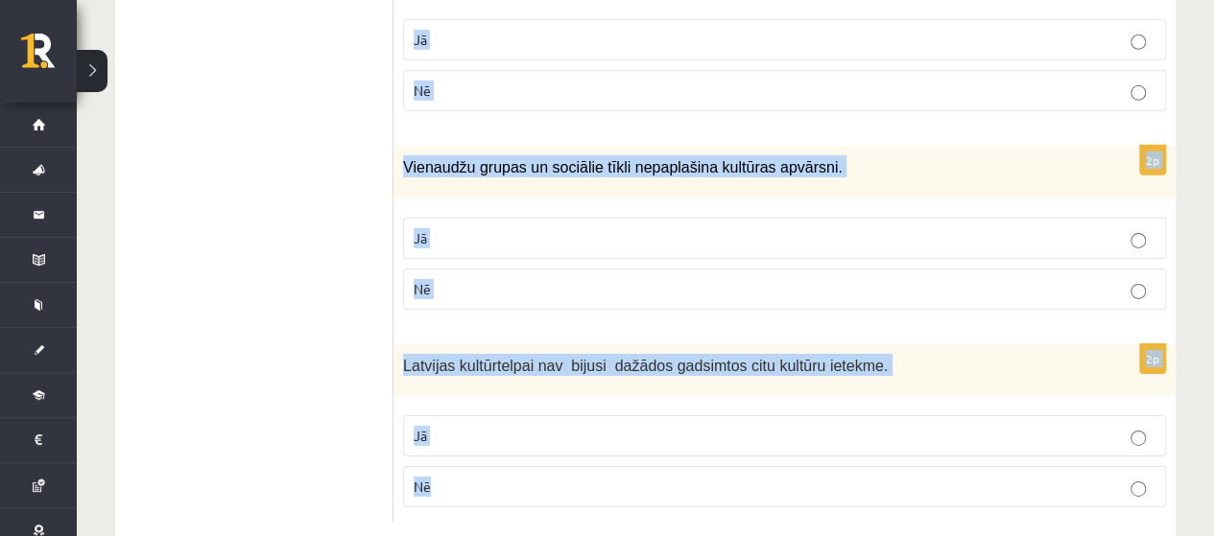
drag, startPoint x: 413, startPoint y: 293, endPoint x: 741, endPoint y: 442, distance: 359.7
copy form "Atzīmē vai apgalvojumi ir patiesi! 2p Kultūras kodols - tradīcijas, valoda un v…"
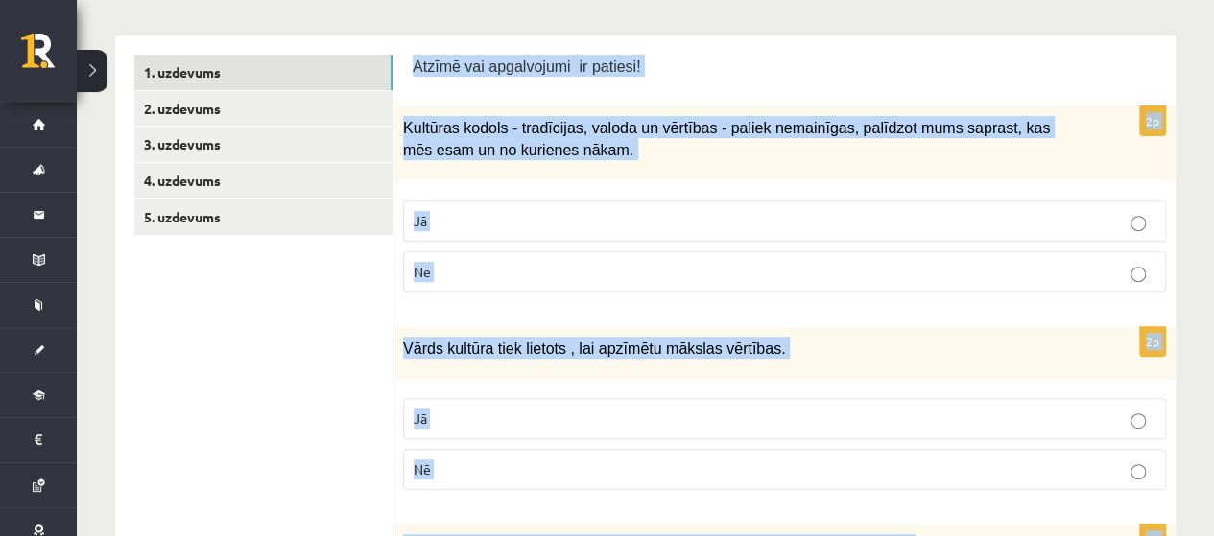
scroll to position [384, 0]
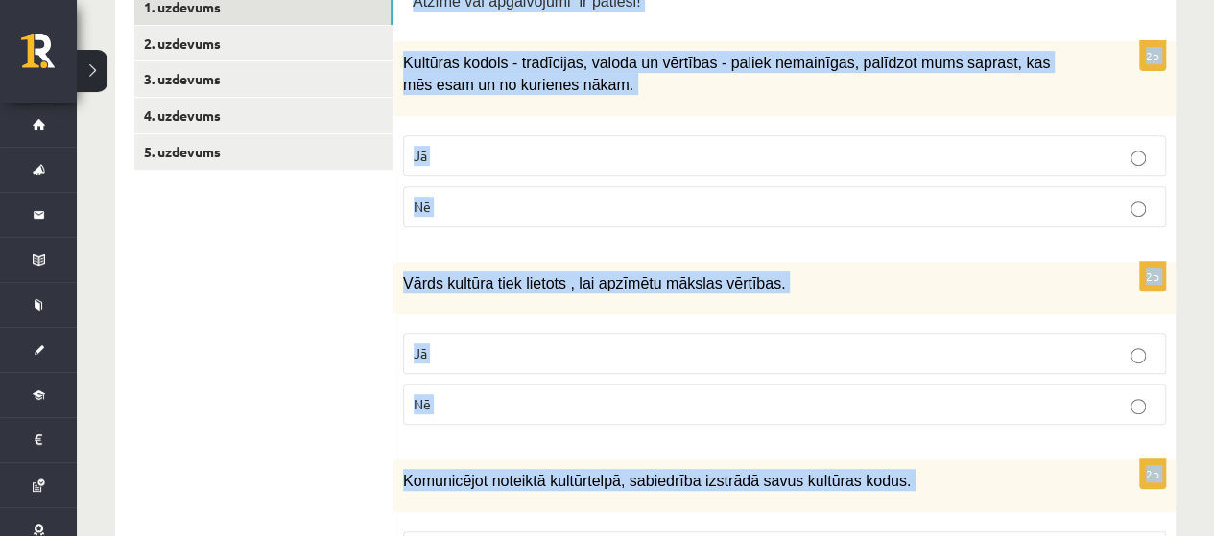
click at [464, 155] on p "Jā" at bounding box center [784, 156] width 742 height 20
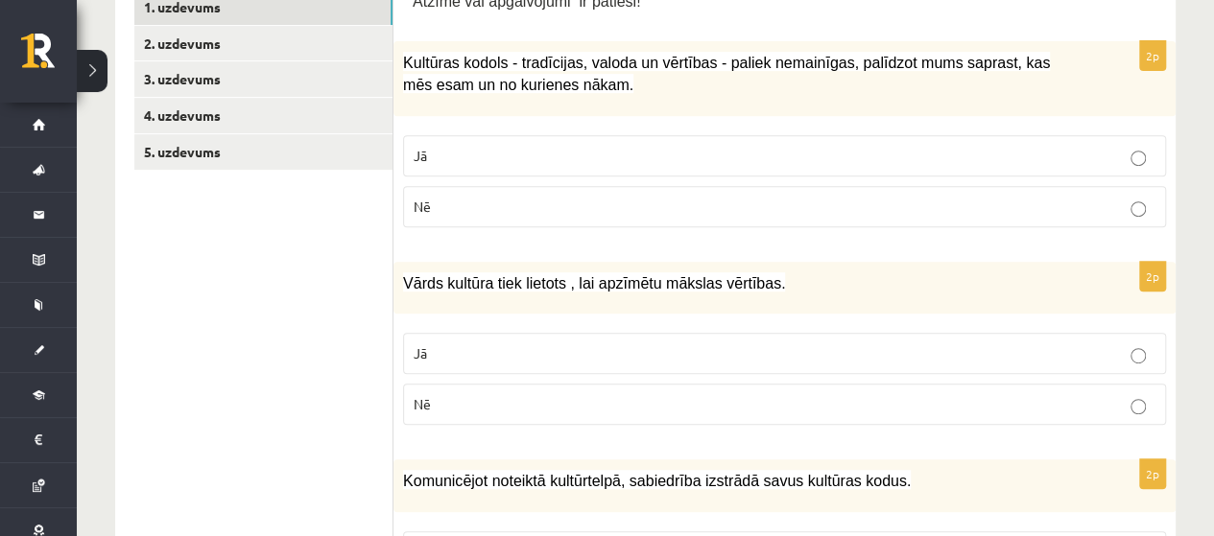
click at [484, 354] on p "Jā" at bounding box center [784, 353] width 742 height 20
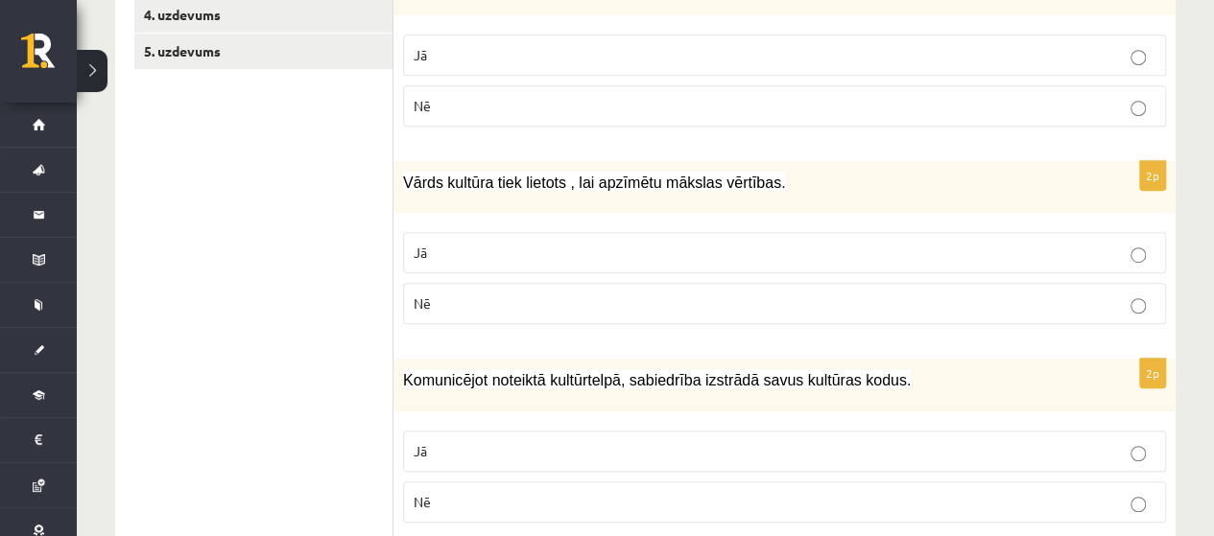
scroll to position [672, 0]
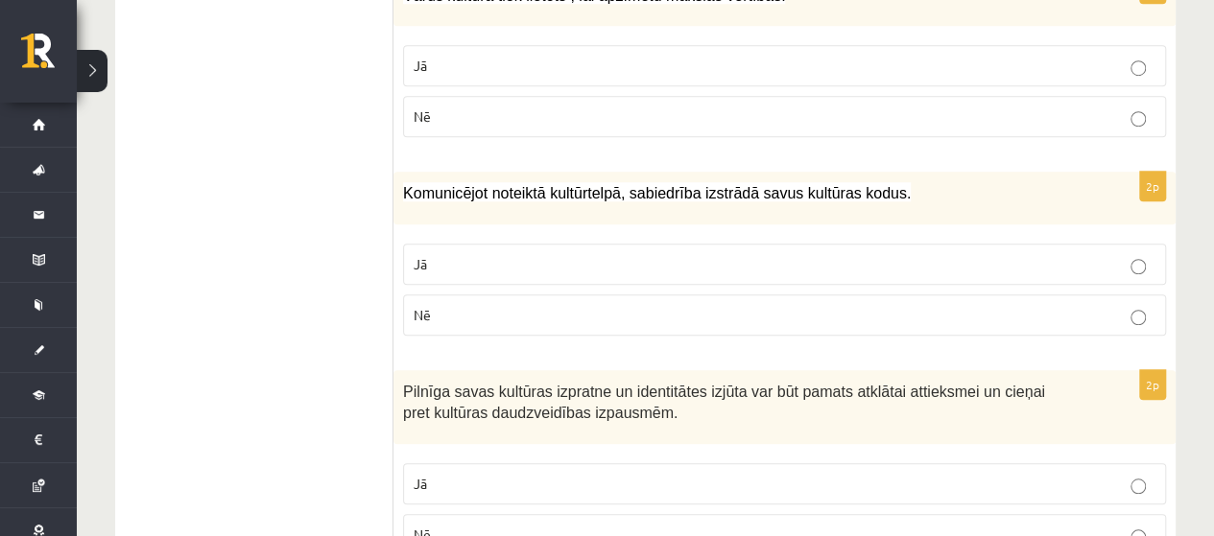
click at [454, 256] on p "Jā" at bounding box center [784, 264] width 742 height 20
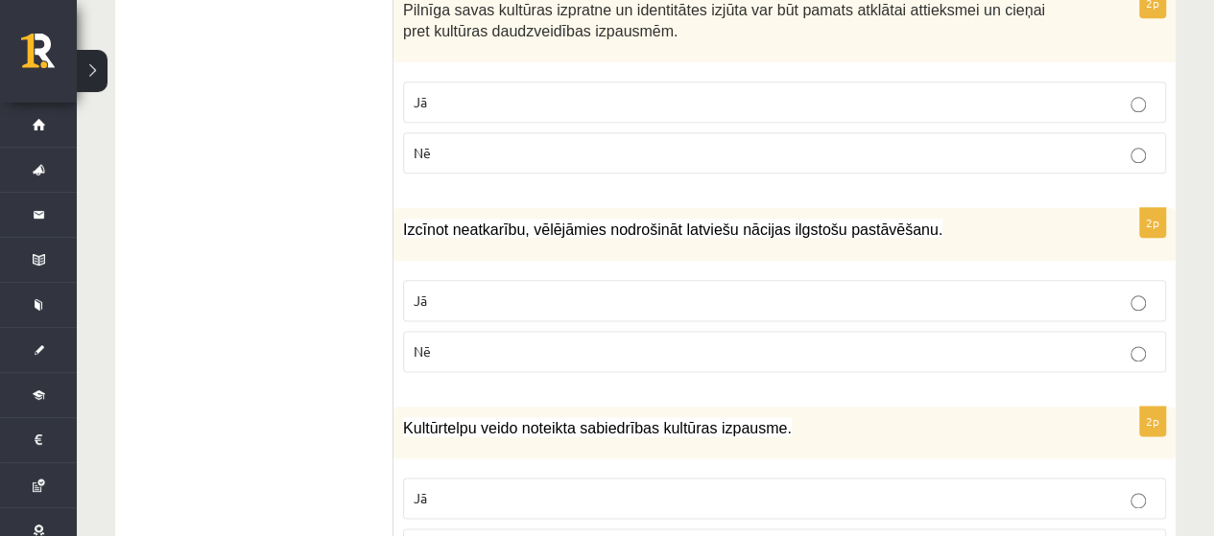
scroll to position [1055, 0]
click at [451, 96] on p "Jā" at bounding box center [784, 100] width 742 height 20
click at [500, 295] on p "Jā" at bounding box center [784, 299] width 742 height 20
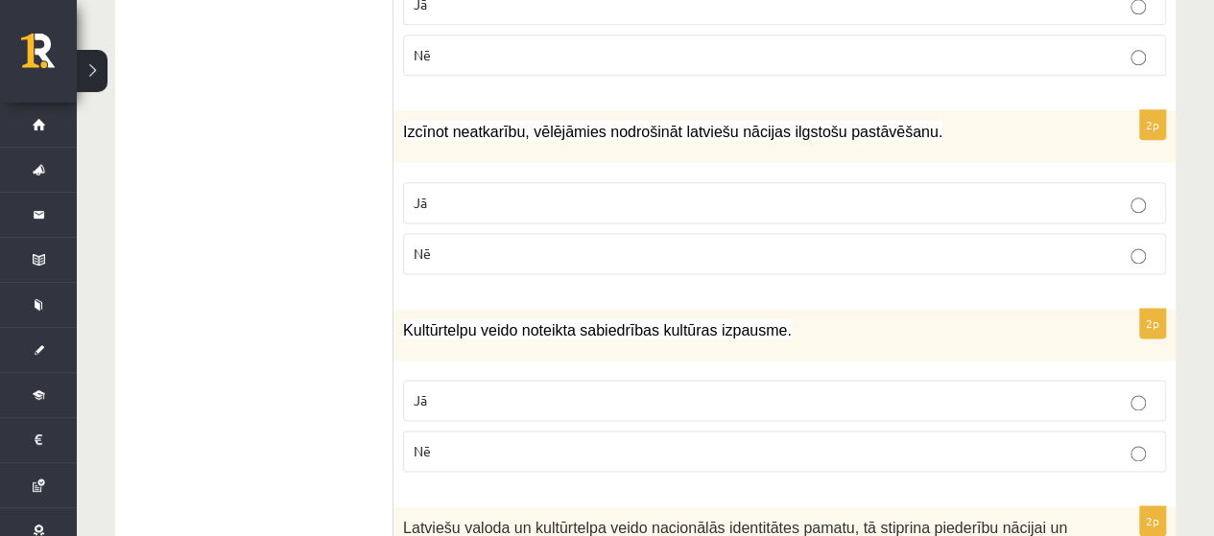
click at [488, 380] on label "Jā" at bounding box center [784, 400] width 763 height 41
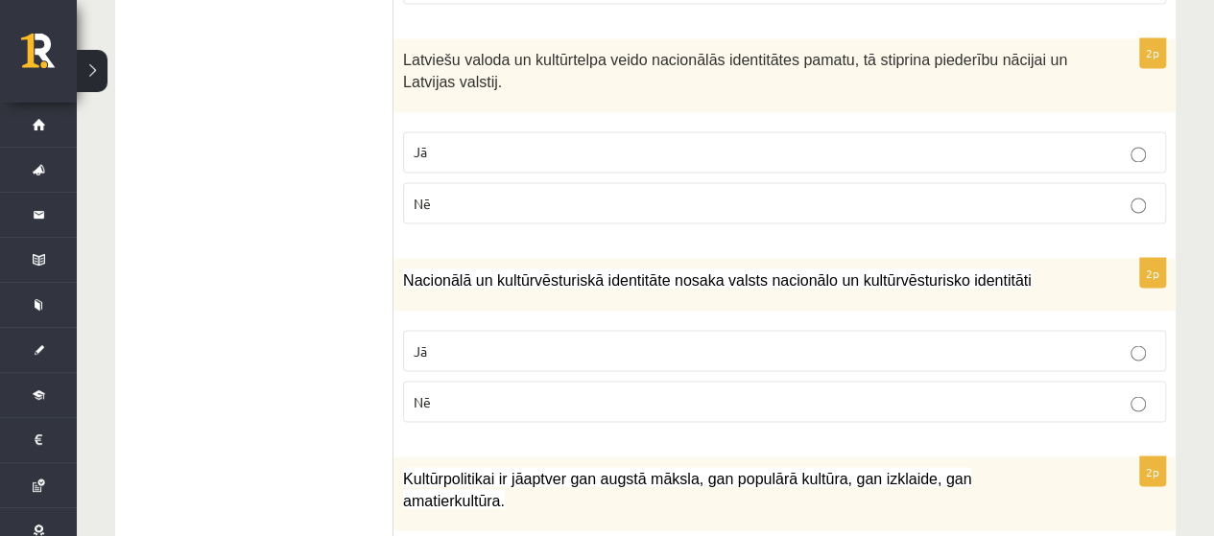
scroll to position [1631, 0]
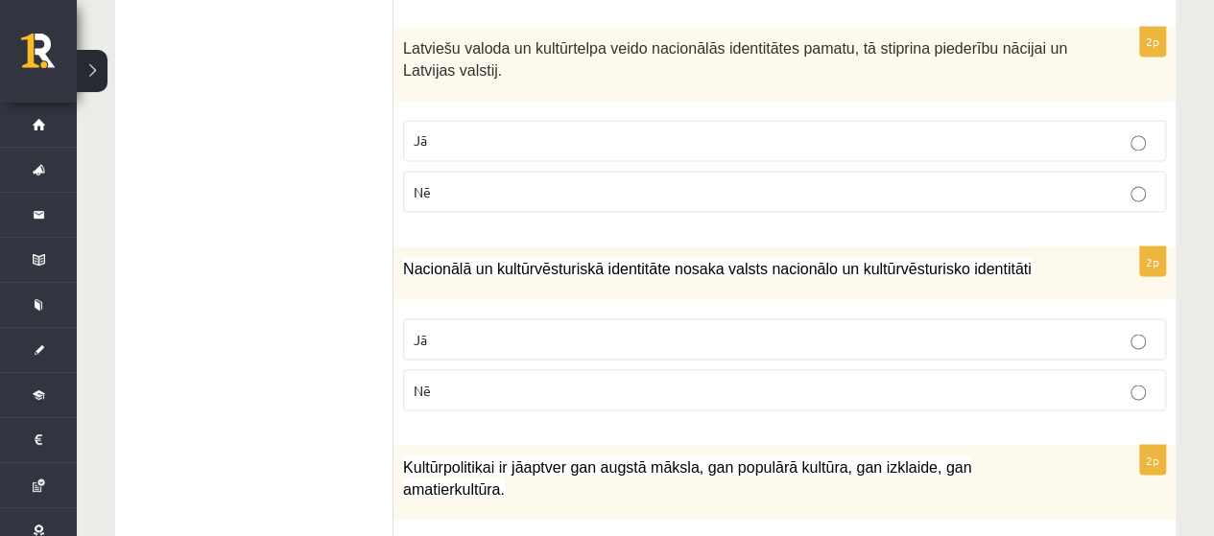
click at [505, 329] on p "Jā" at bounding box center [784, 339] width 742 height 20
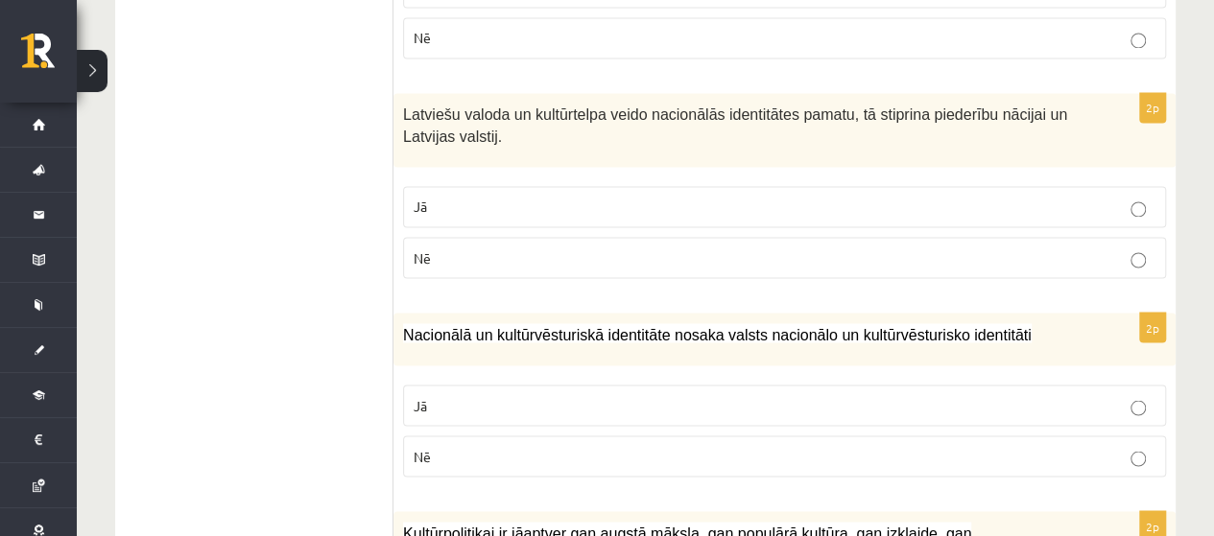
scroll to position [1535, 0]
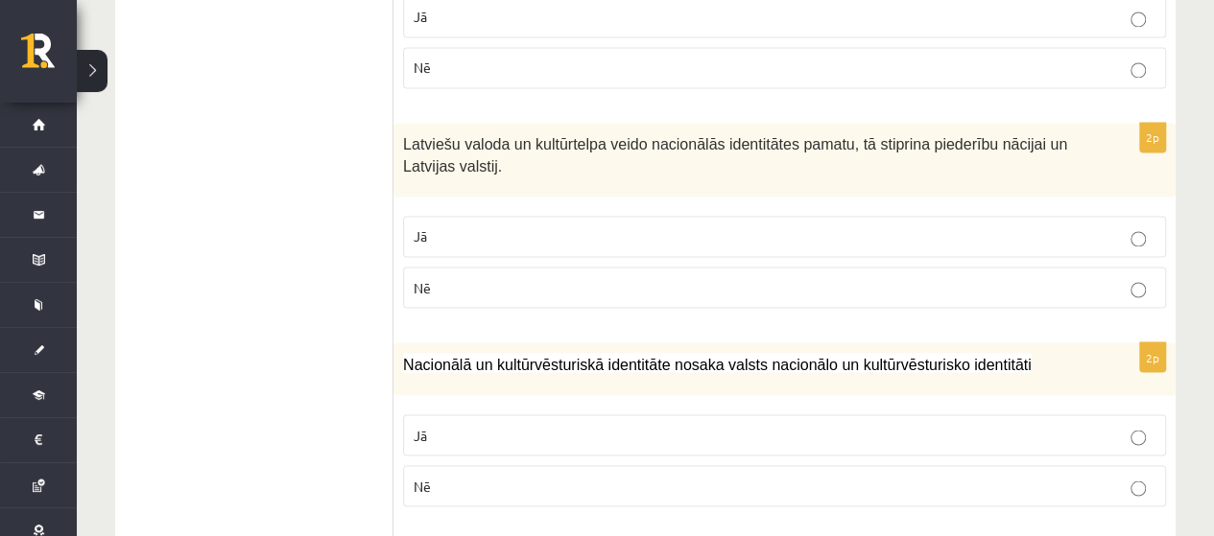
click at [492, 216] on label "Jā" at bounding box center [784, 236] width 763 height 41
click at [477, 476] on p "Nē" at bounding box center [784, 486] width 742 height 20
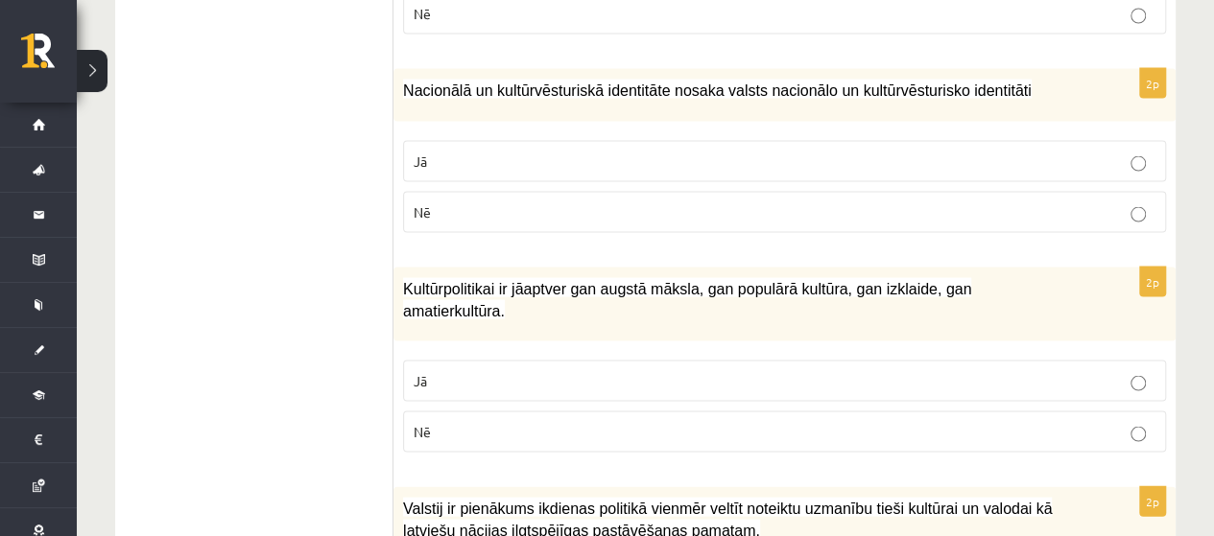
scroll to position [1919, 0]
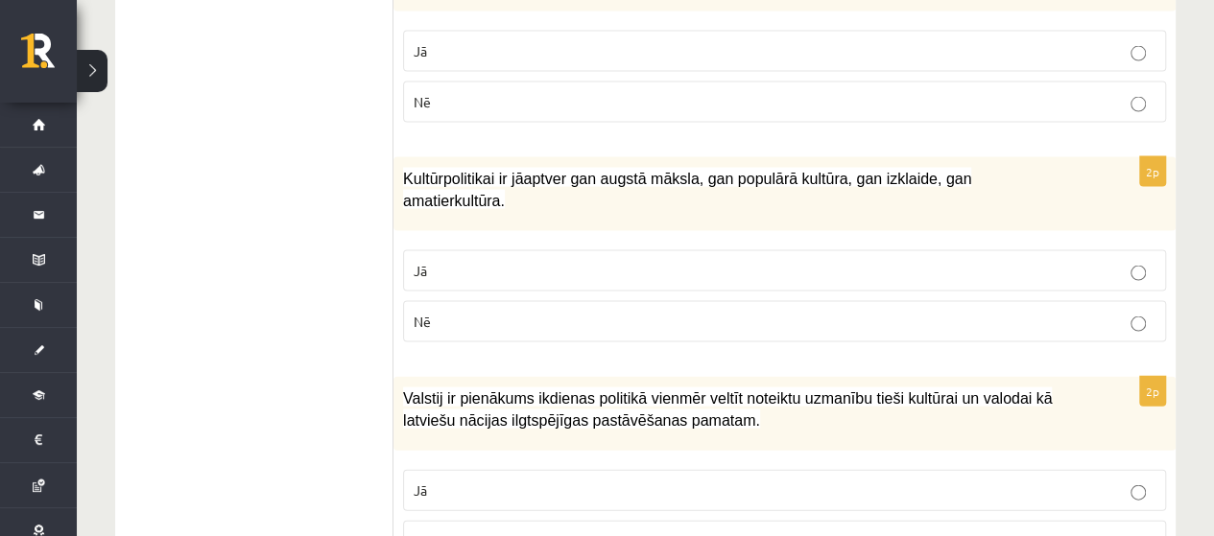
click at [449, 261] on p "Jā" at bounding box center [784, 271] width 742 height 20
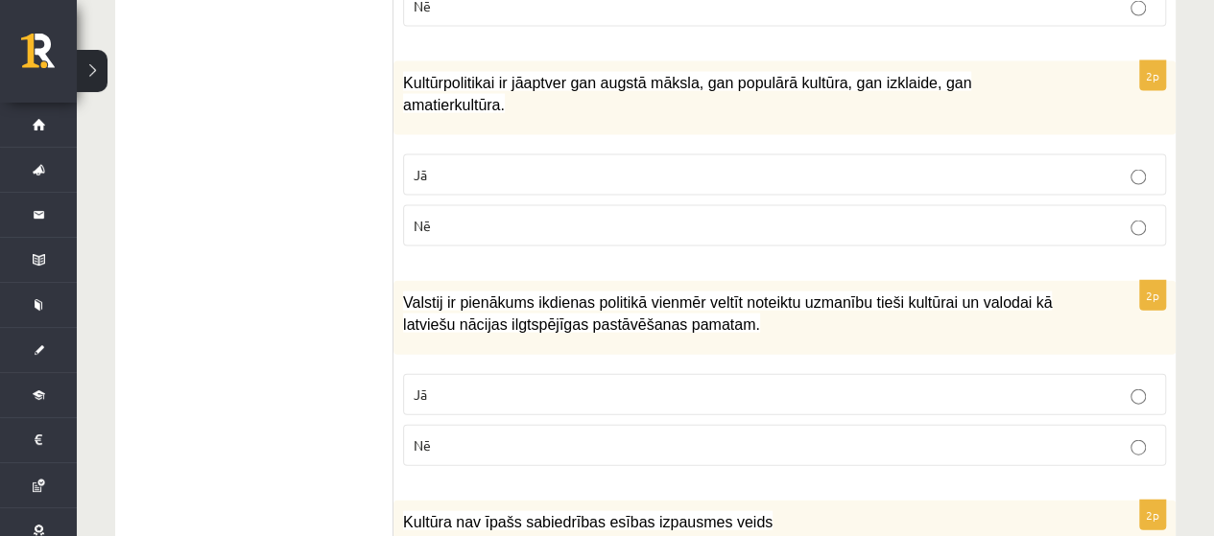
click at [459, 385] on p "Jā" at bounding box center [784, 395] width 742 height 20
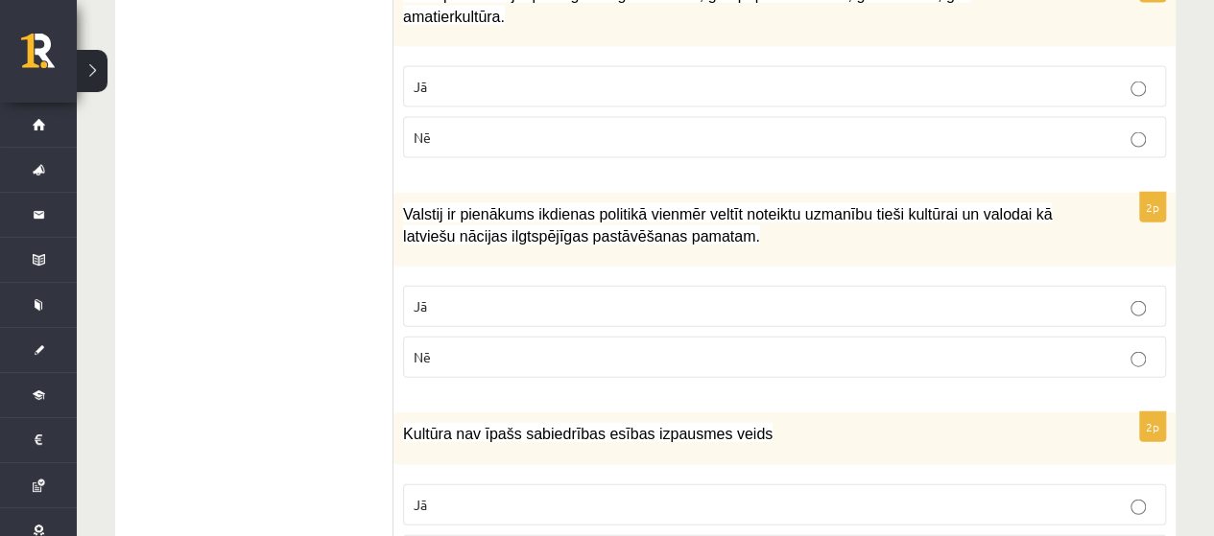
scroll to position [2302, 0]
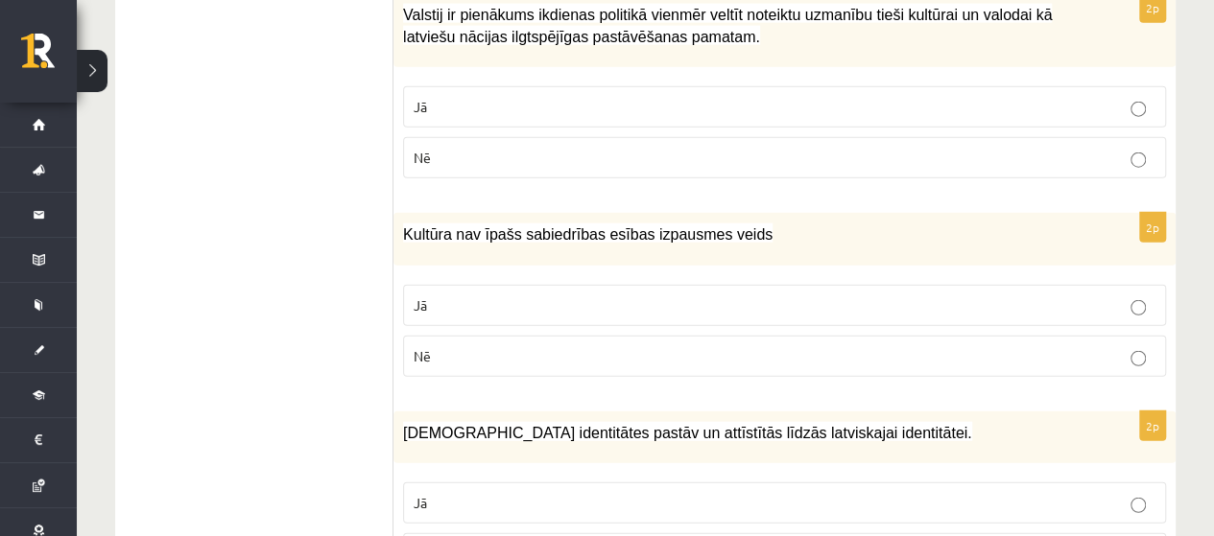
click at [477, 346] on p "Nē" at bounding box center [784, 356] width 742 height 20
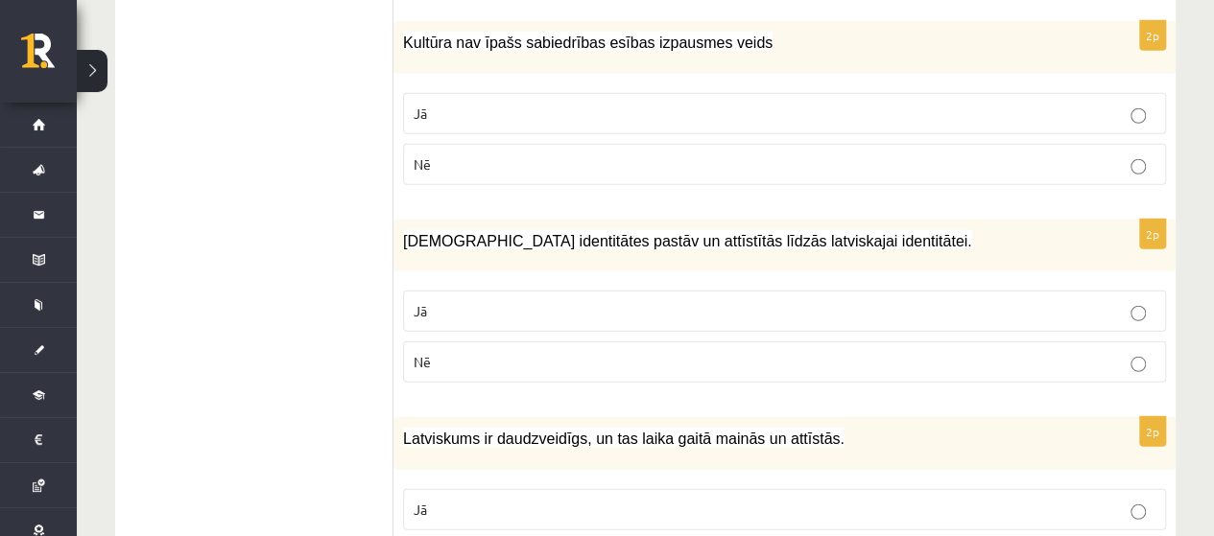
click at [451, 301] on p "Jā" at bounding box center [784, 311] width 742 height 20
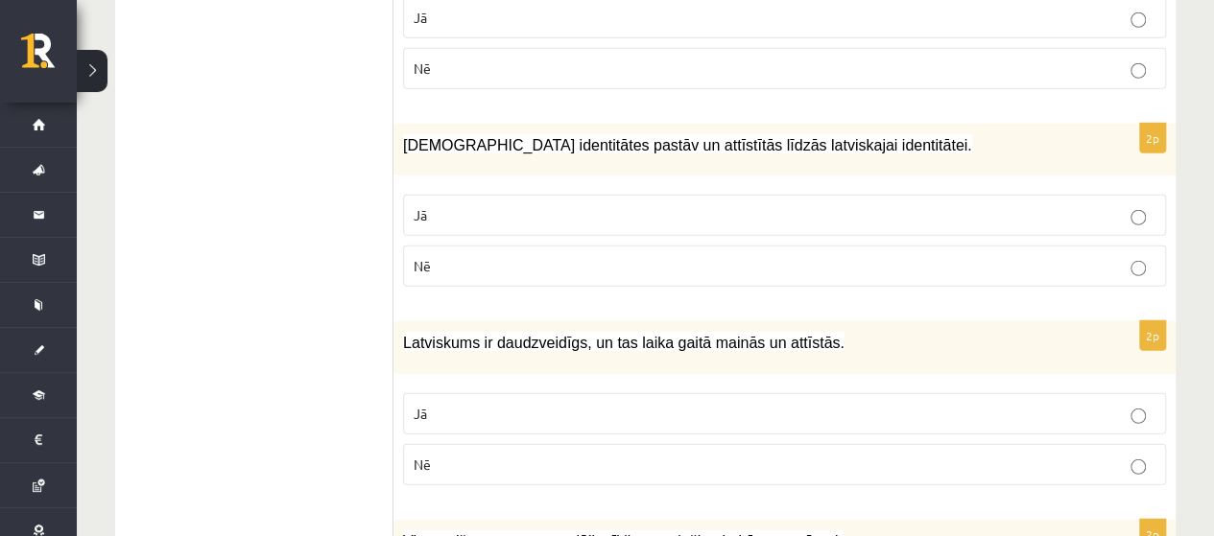
click at [462, 404] on p "Jā" at bounding box center [784, 414] width 742 height 20
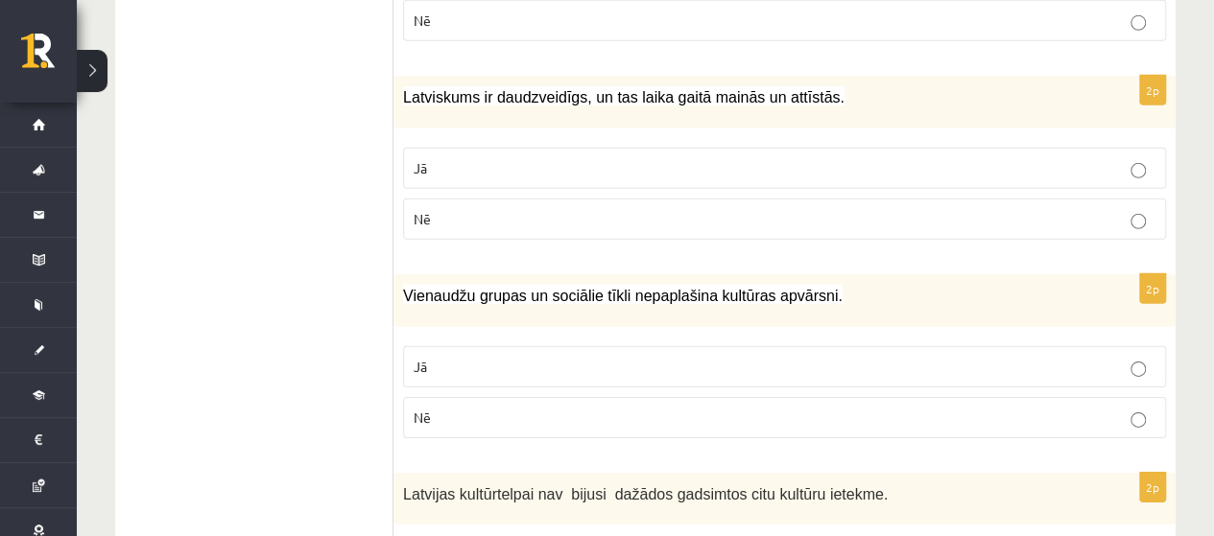
scroll to position [2878, 0]
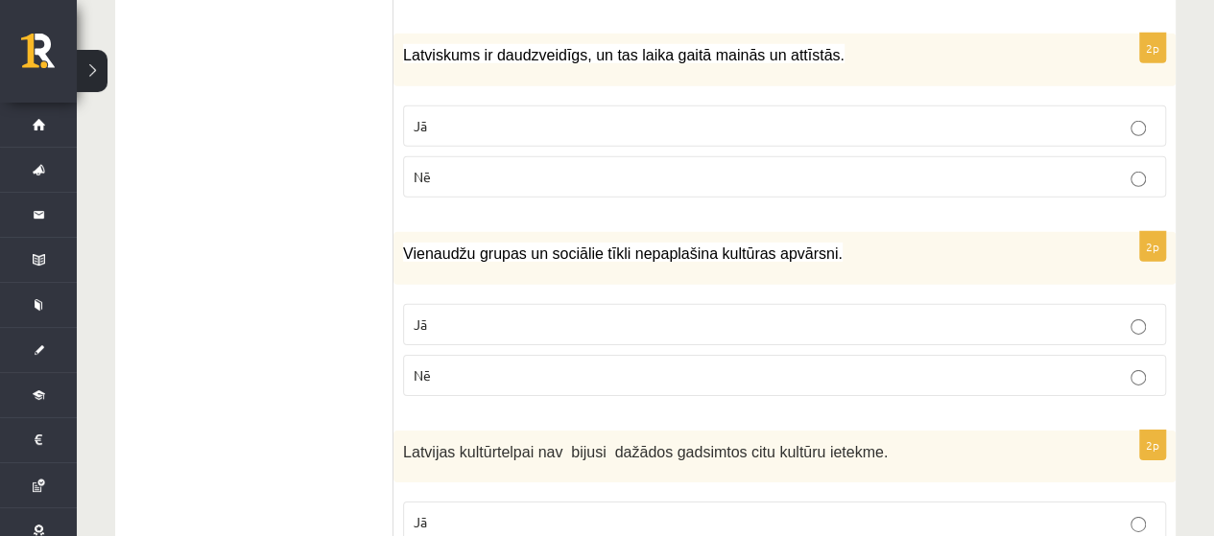
click at [458, 366] on p "Nē" at bounding box center [784, 376] width 742 height 20
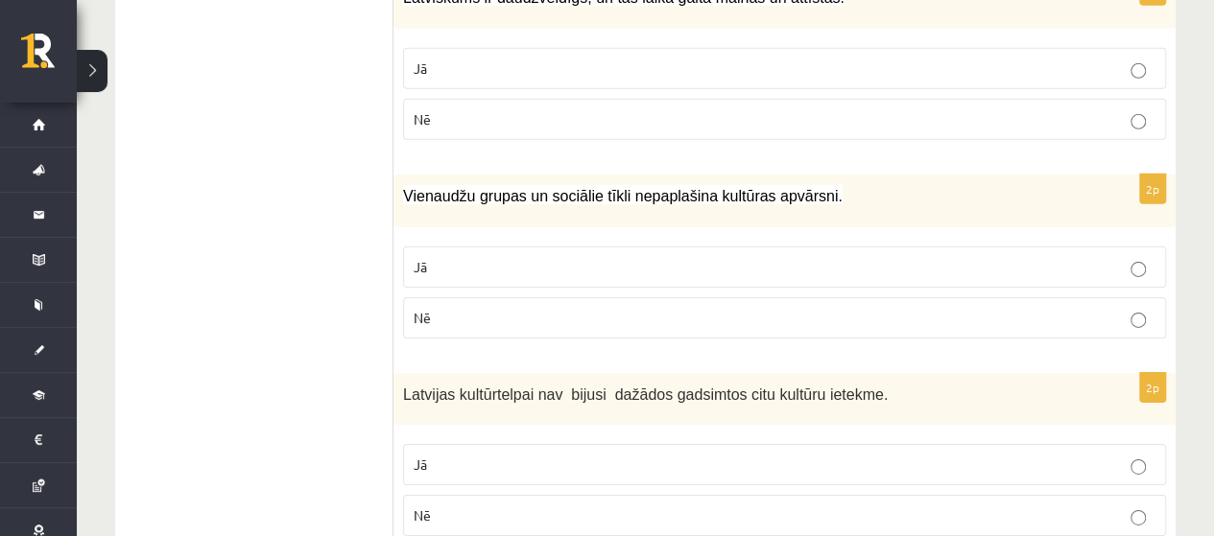
scroll to position [2964, 0]
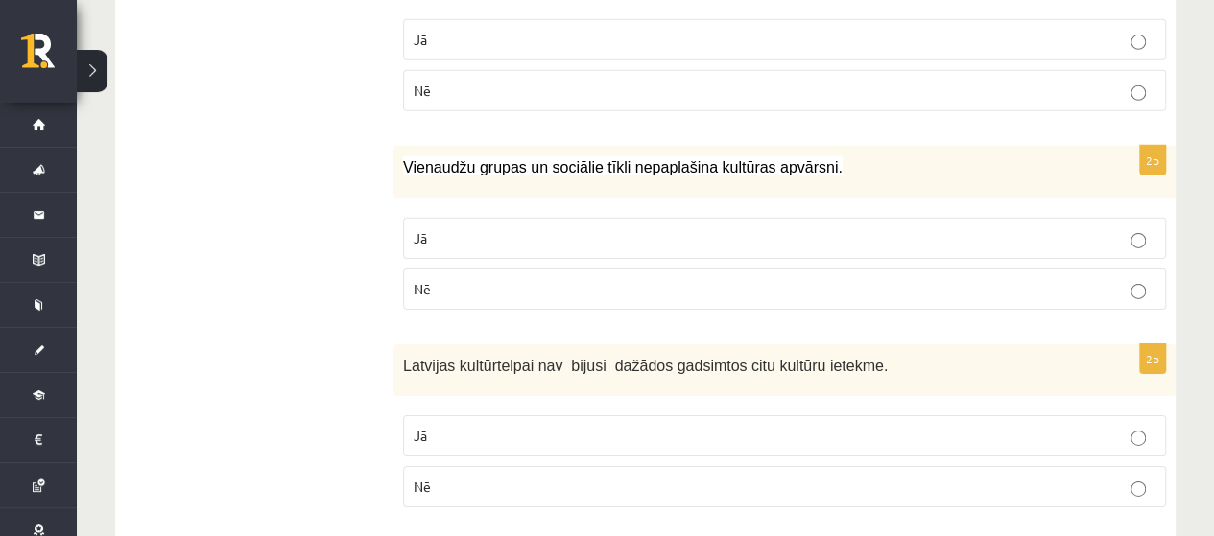
click at [455, 477] on p "Nē" at bounding box center [784, 487] width 742 height 20
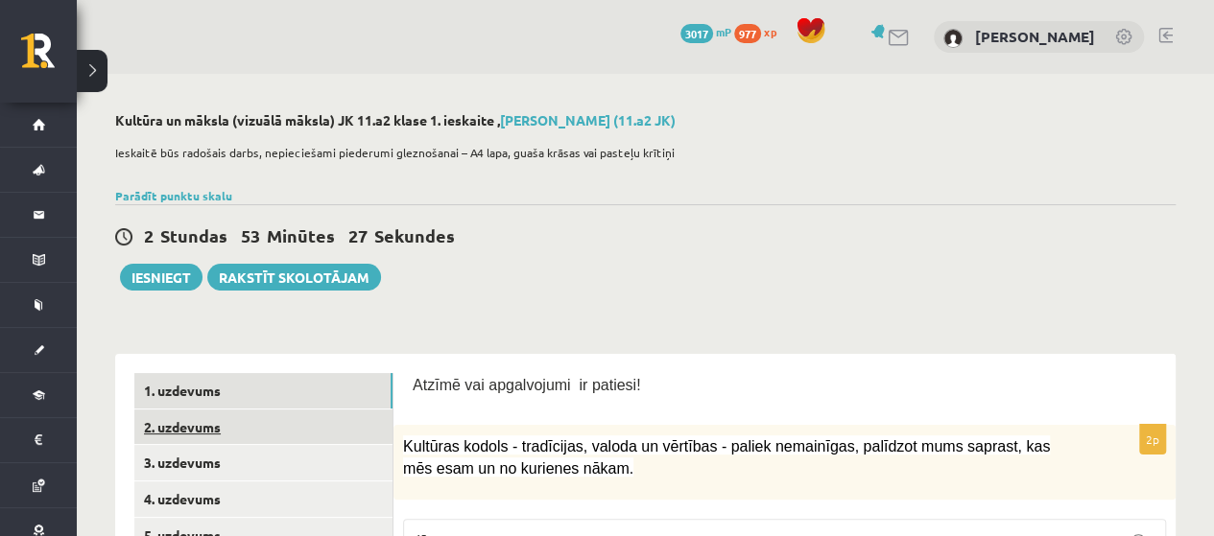
click at [196, 431] on link "2. uzdevums" at bounding box center [263, 427] width 258 height 35
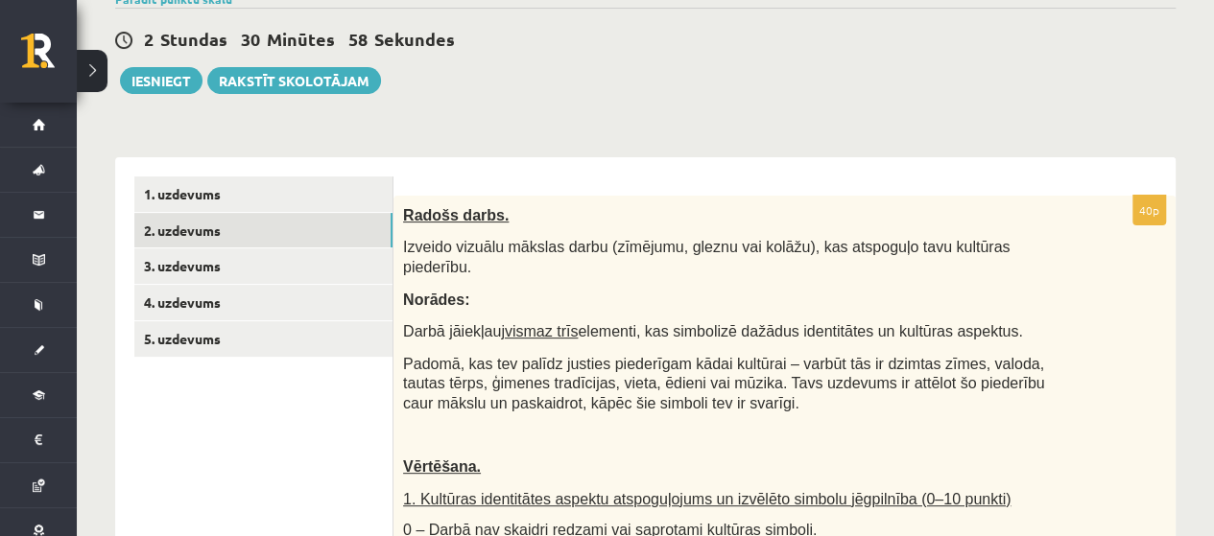
scroll to position [192, 0]
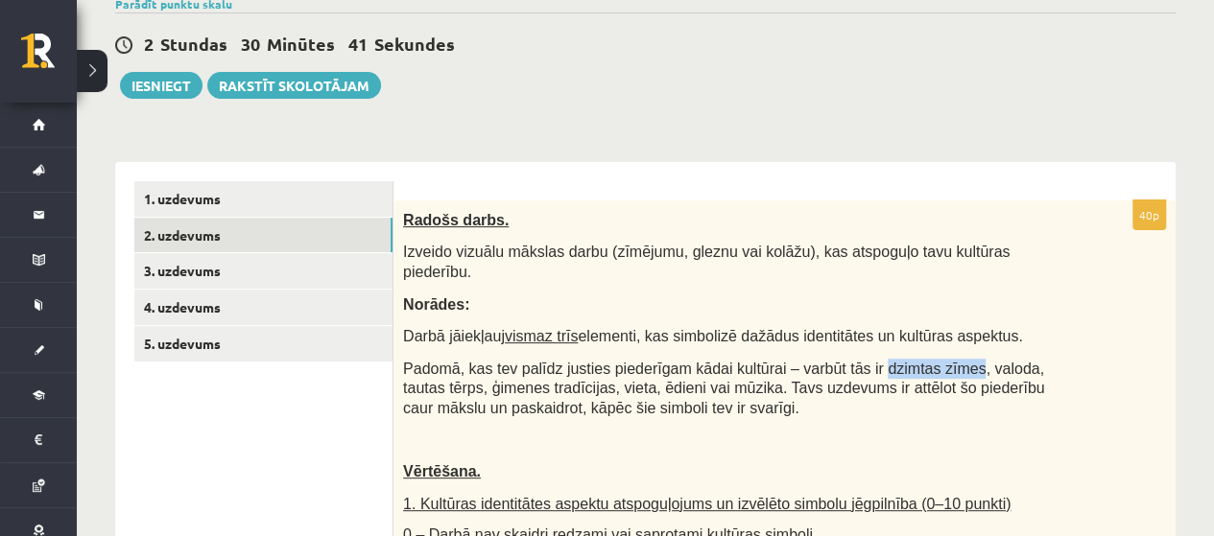
drag, startPoint x: 841, startPoint y: 347, endPoint x: 926, endPoint y: 342, distance: 84.6
click at [926, 361] on span "Padomā, kas tev palīdz justies piederīgam kādai kultūrai – varbūt tās ir dzimta…" at bounding box center [723, 389] width 641 height 56
copy span "dzimtas zīmes"
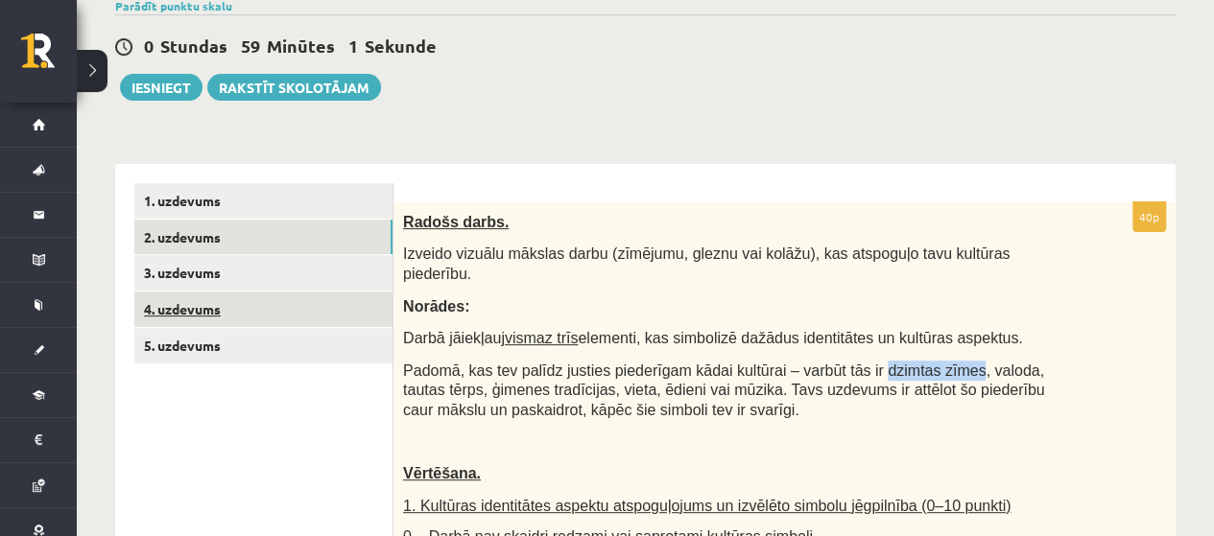
scroll to position [220, 0]
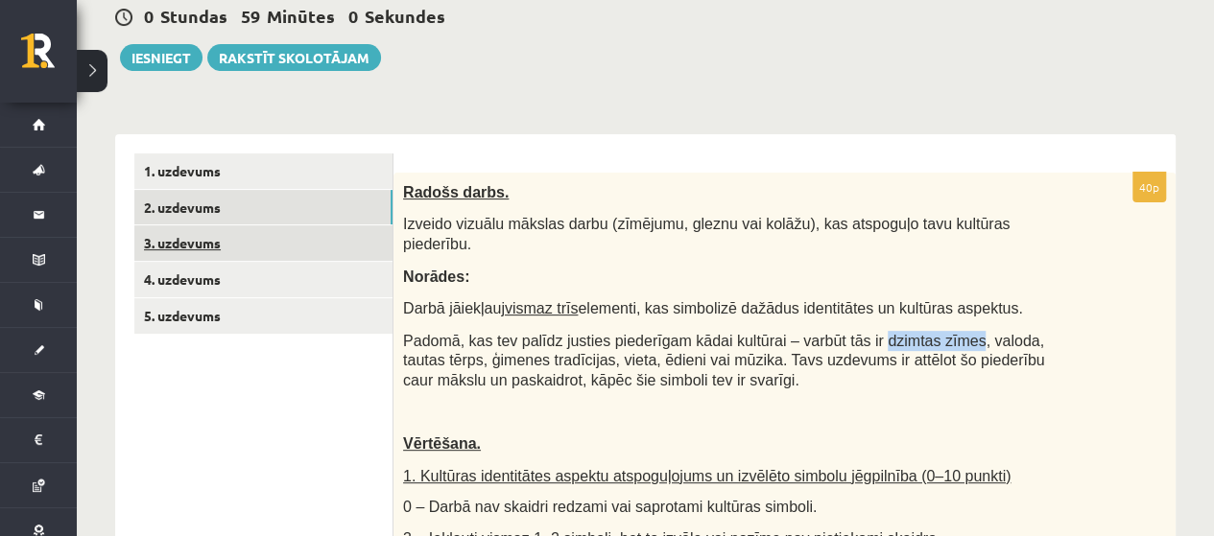
click at [217, 241] on link "3. uzdevums" at bounding box center [263, 242] width 258 height 35
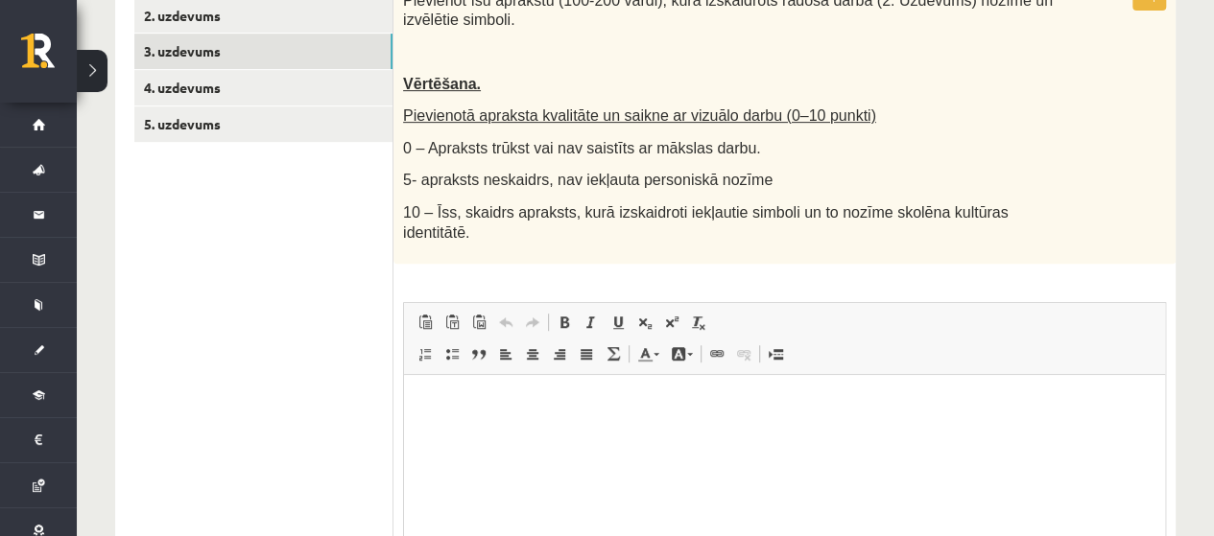
scroll to position [507, 0]
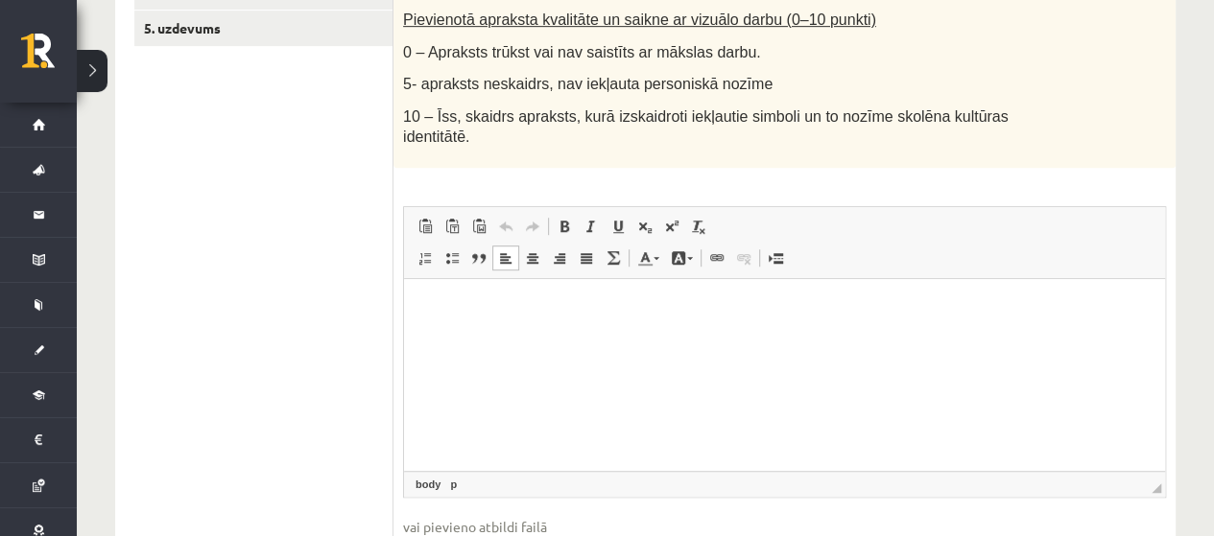
click at [465, 338] on html at bounding box center [784, 308] width 761 height 59
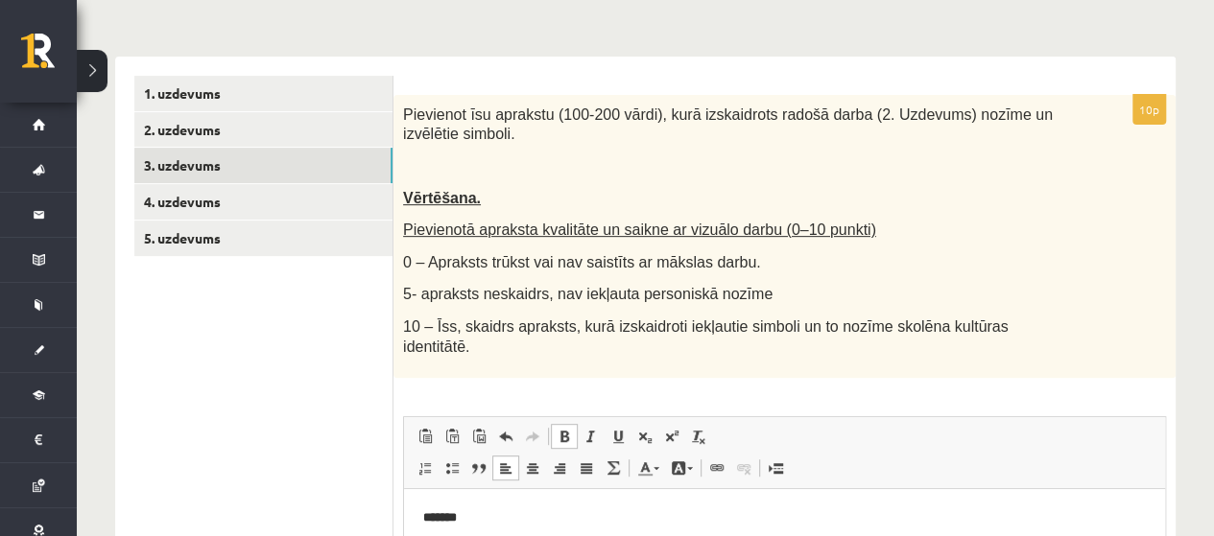
scroll to position [412, 0]
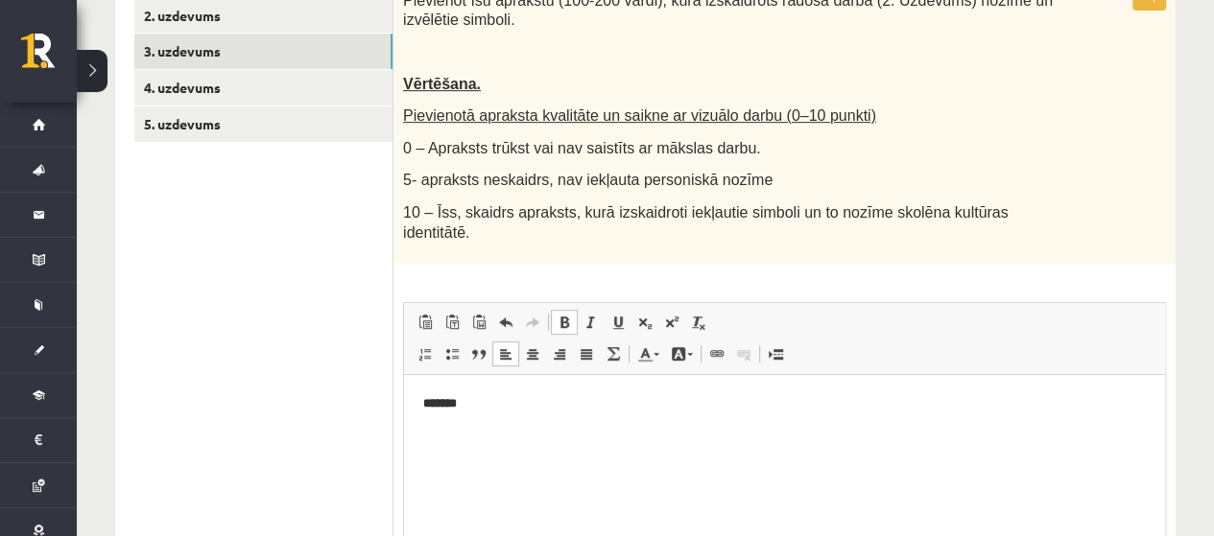
click at [456, 423] on html "*******" at bounding box center [784, 404] width 761 height 59
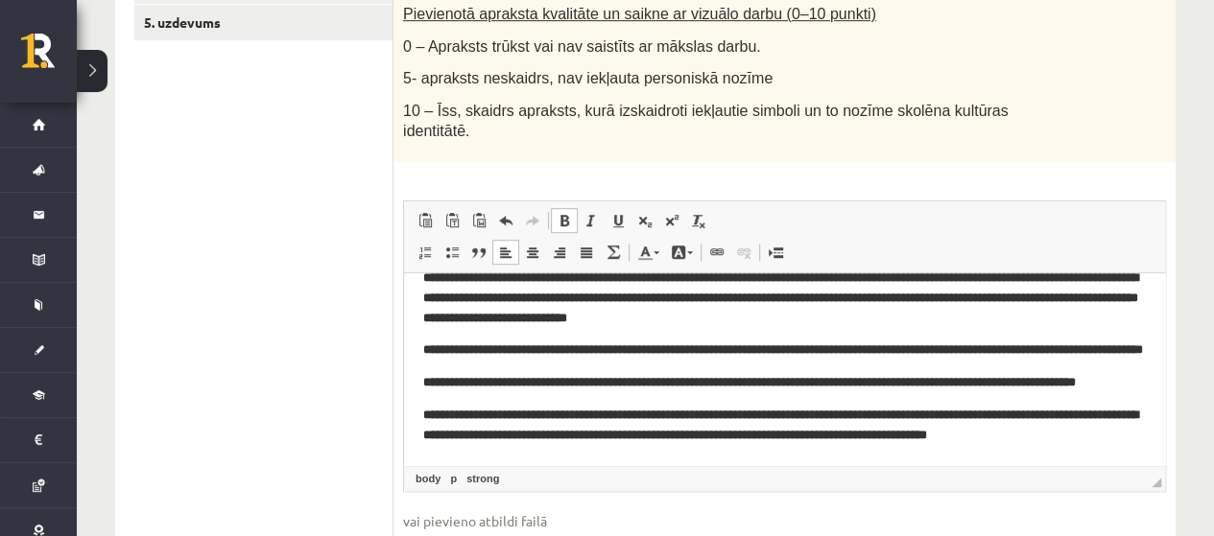
scroll to position [518, 0]
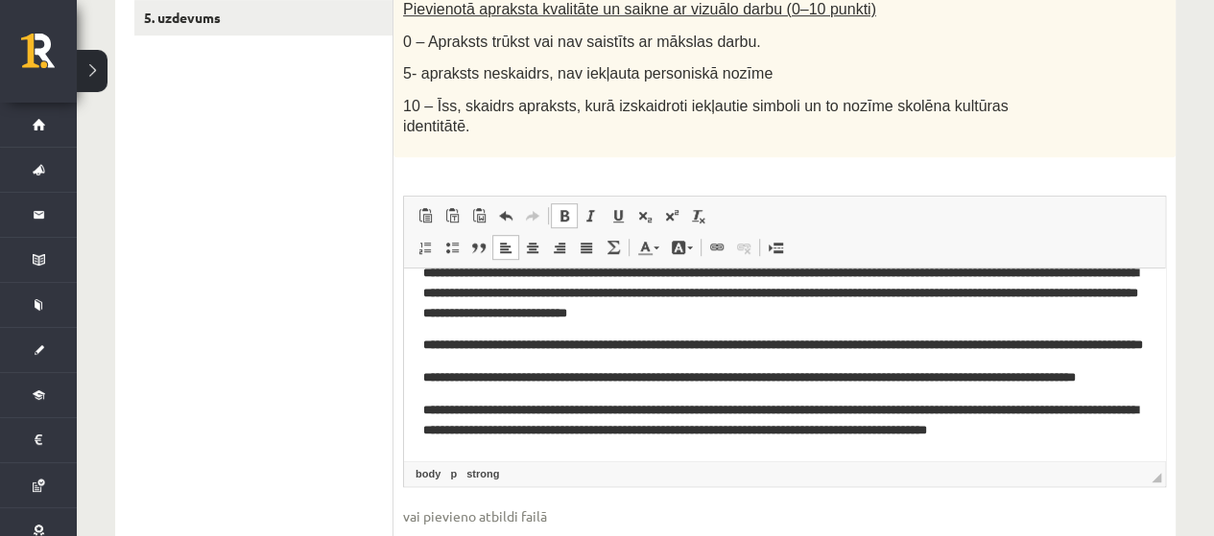
click at [964, 368] on p "**********" at bounding box center [784, 378] width 722 height 20
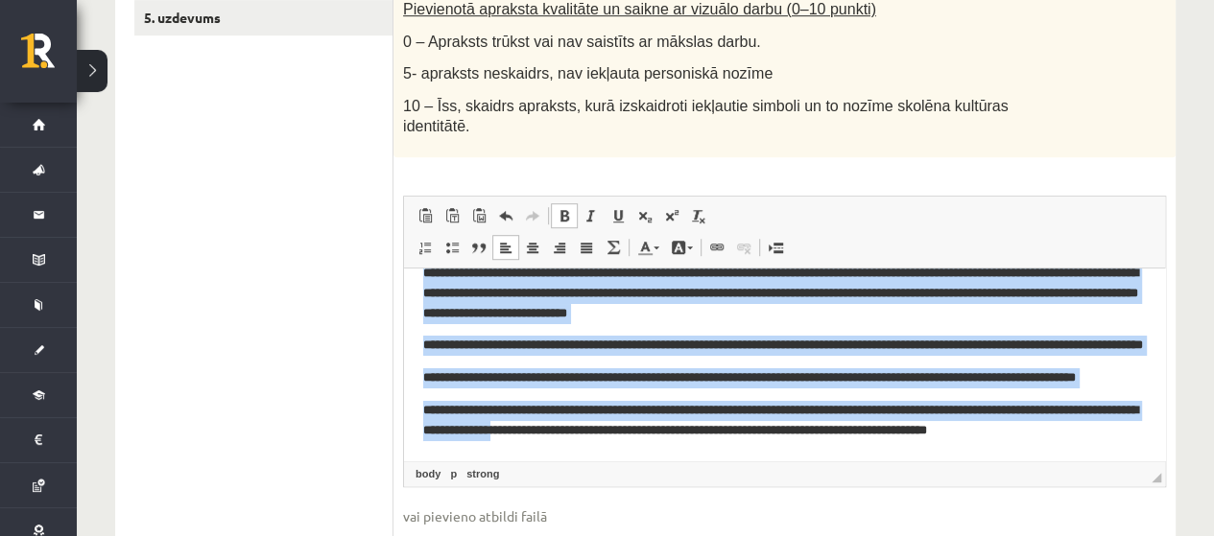
scroll to position [614, 0]
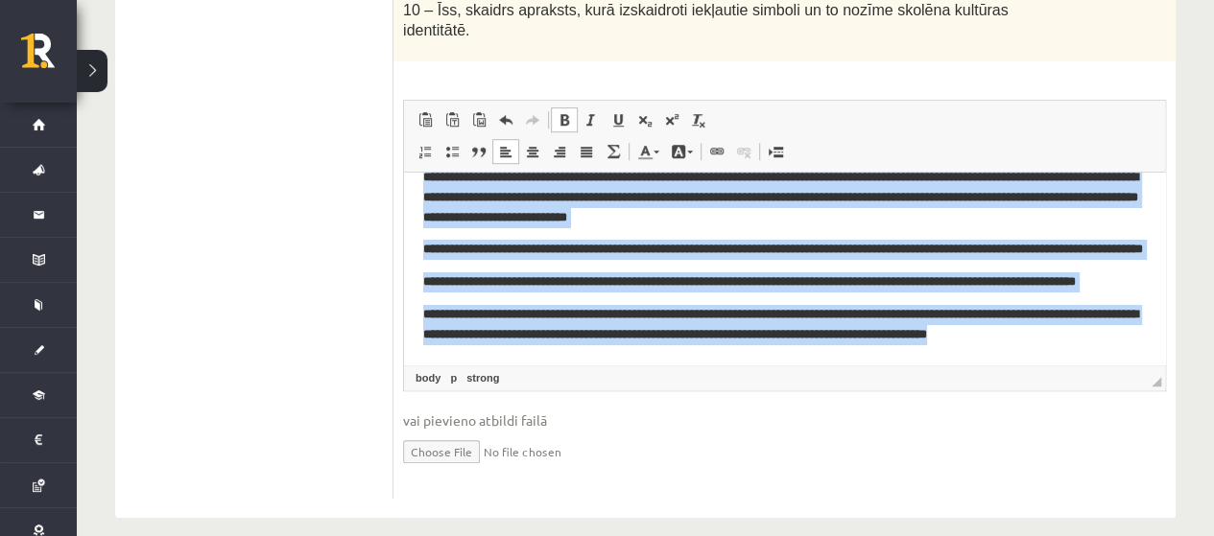
drag, startPoint x: 424, startPoint y: 206, endPoint x: 1125, endPoint y: 545, distance: 778.8
click at [722, 365] on html "**********" at bounding box center [784, 257] width 761 height 216
click at [557, 112] on span at bounding box center [563, 119] width 15 height 15
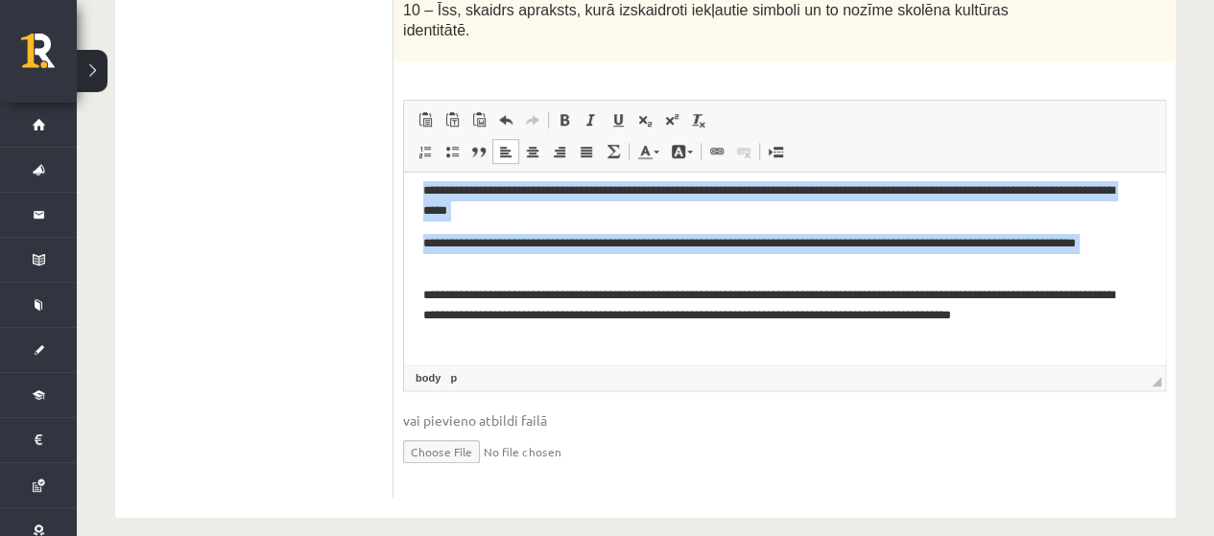
click at [554, 341] on p "**********" at bounding box center [777, 315] width 708 height 59
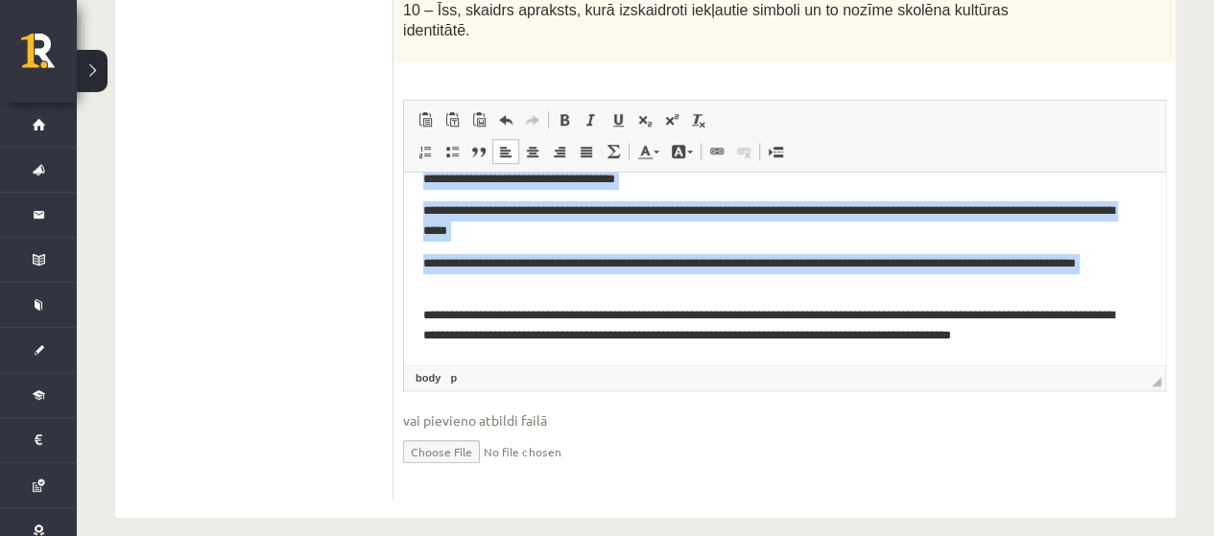
scroll to position [0, 0]
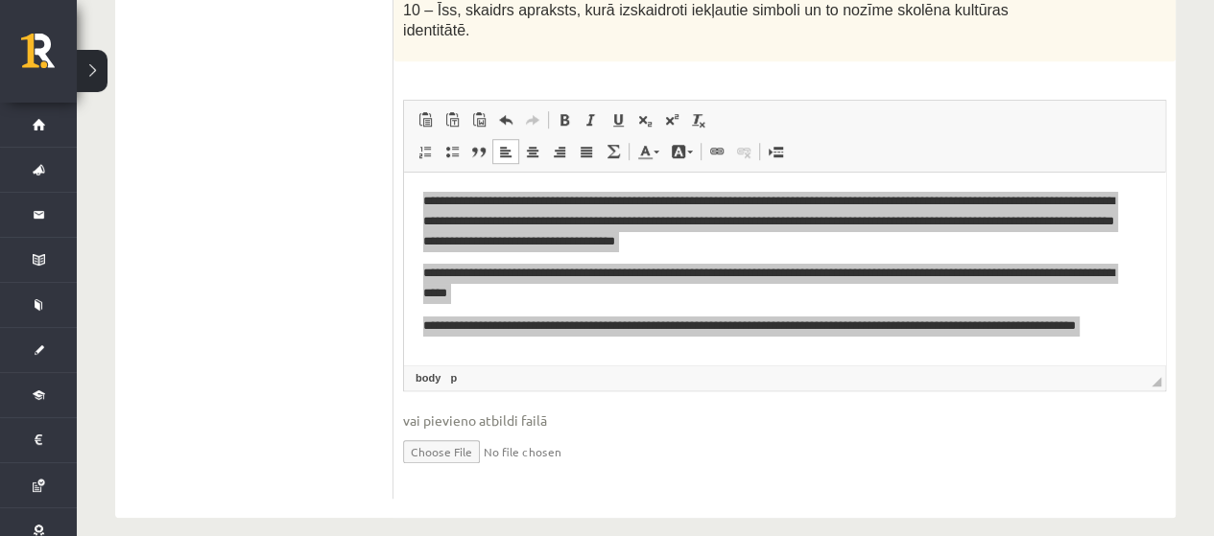
click at [295, 249] on ul "1. uzdevums 2. uzdevums 3. uzdevums 4. uzdevums 5. uzdevums" at bounding box center [263, 129] width 259 height 740
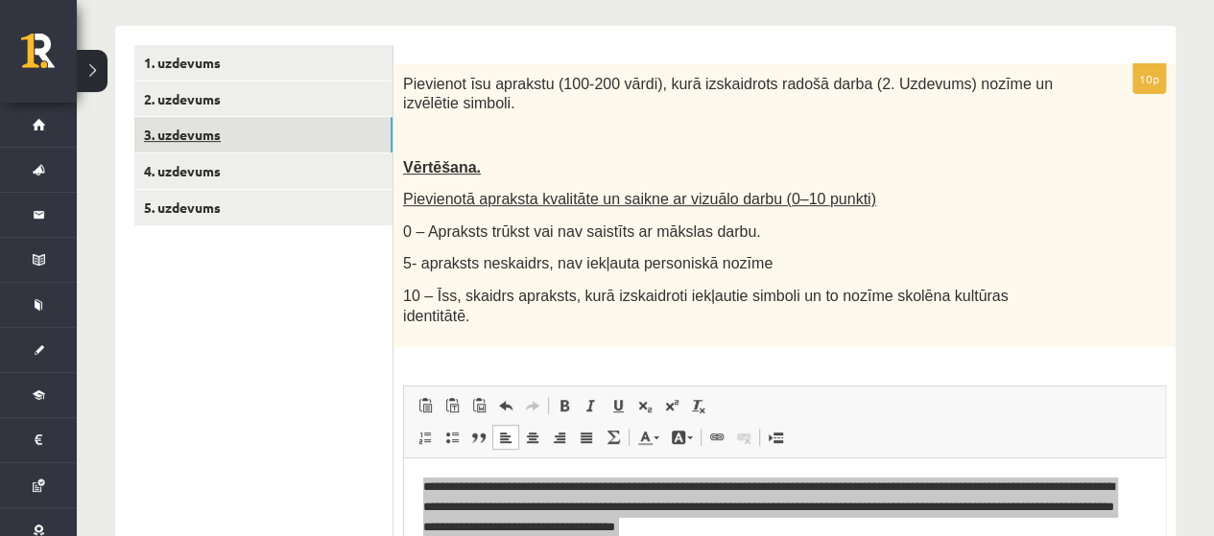
scroll to position [230, 0]
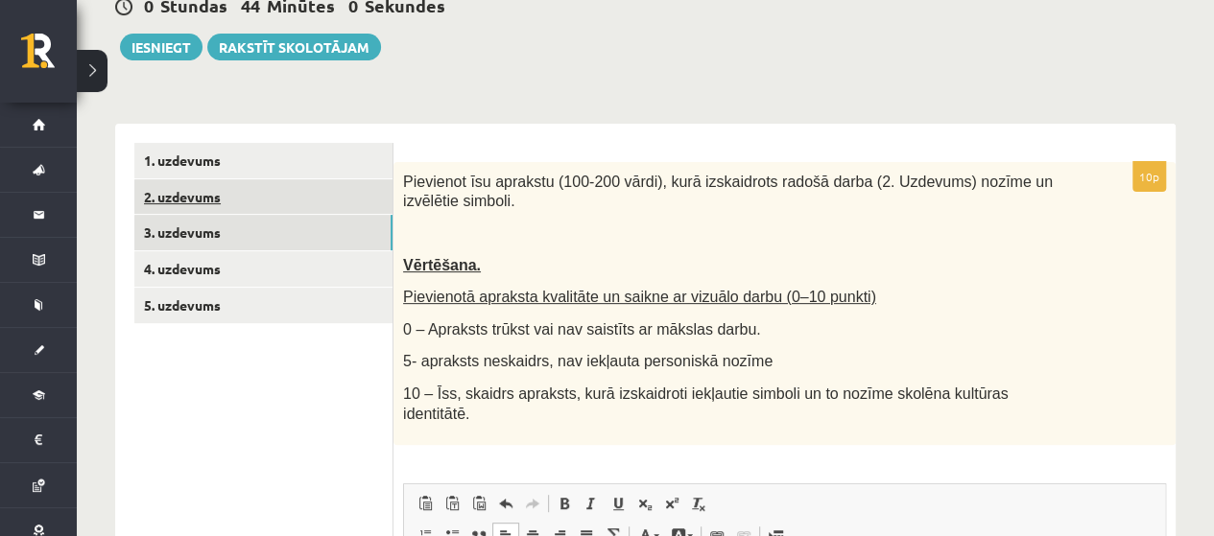
click at [176, 193] on link "2. uzdevums" at bounding box center [263, 196] width 258 height 35
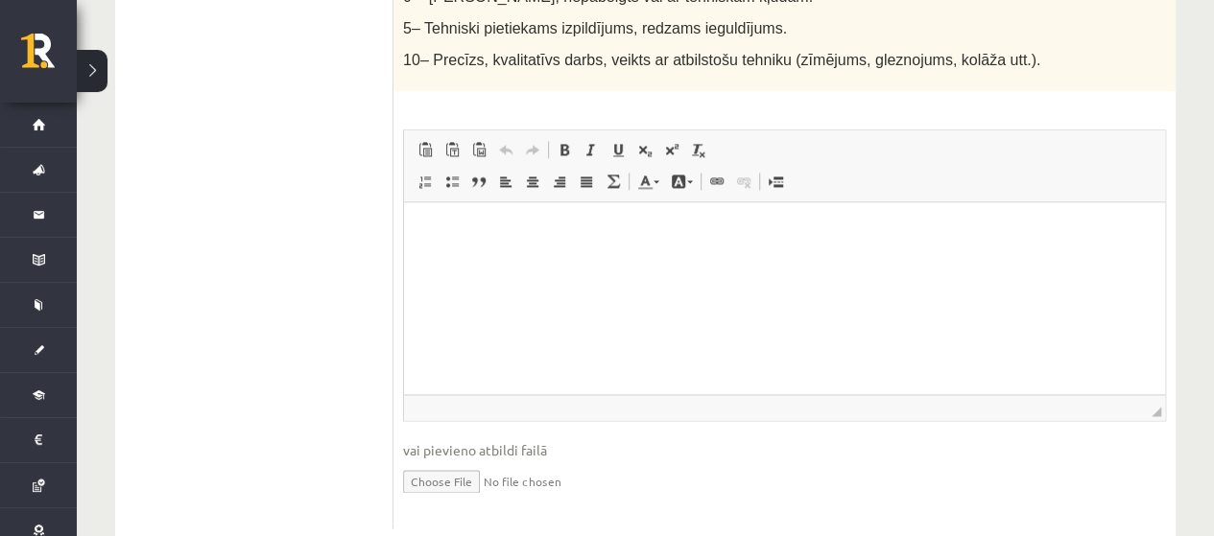
scroll to position [1275, 0]
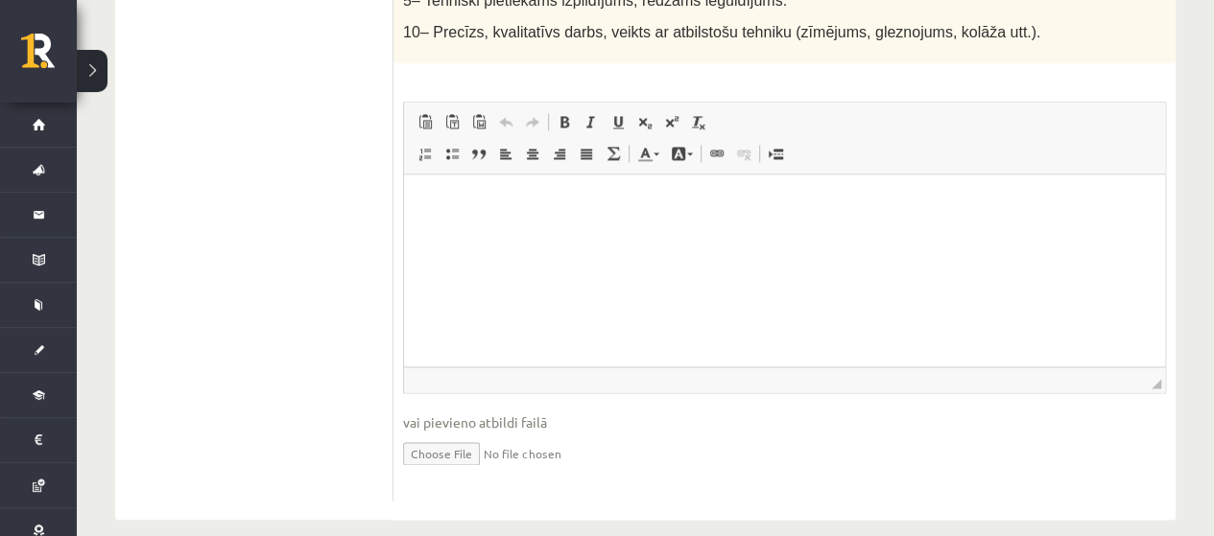
type input "**********"
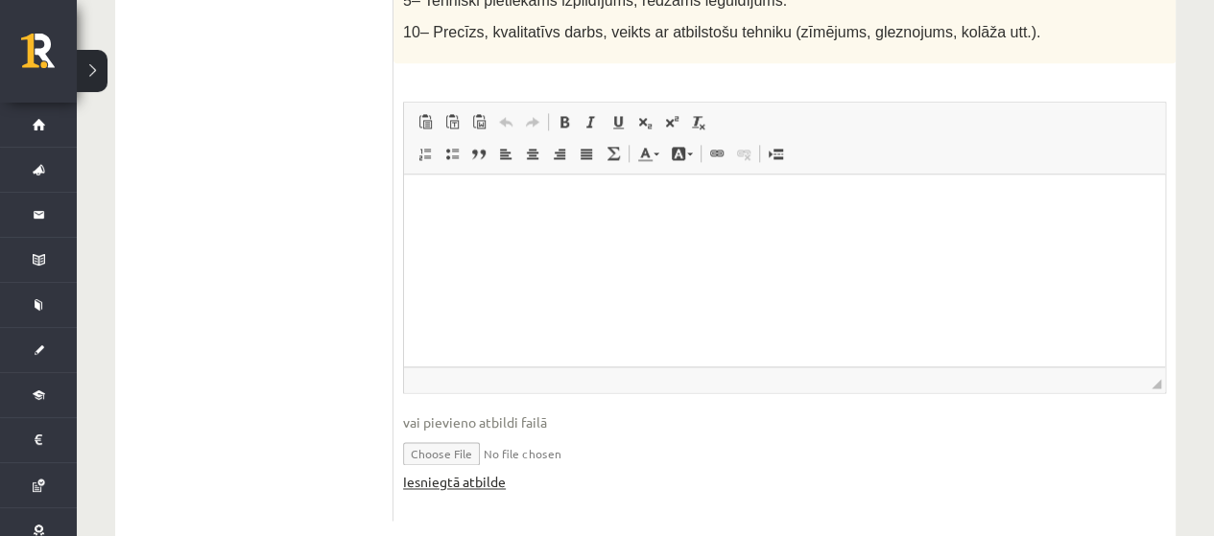
click at [468, 472] on link "Iesniegtā atbilde" at bounding box center [454, 482] width 103 height 20
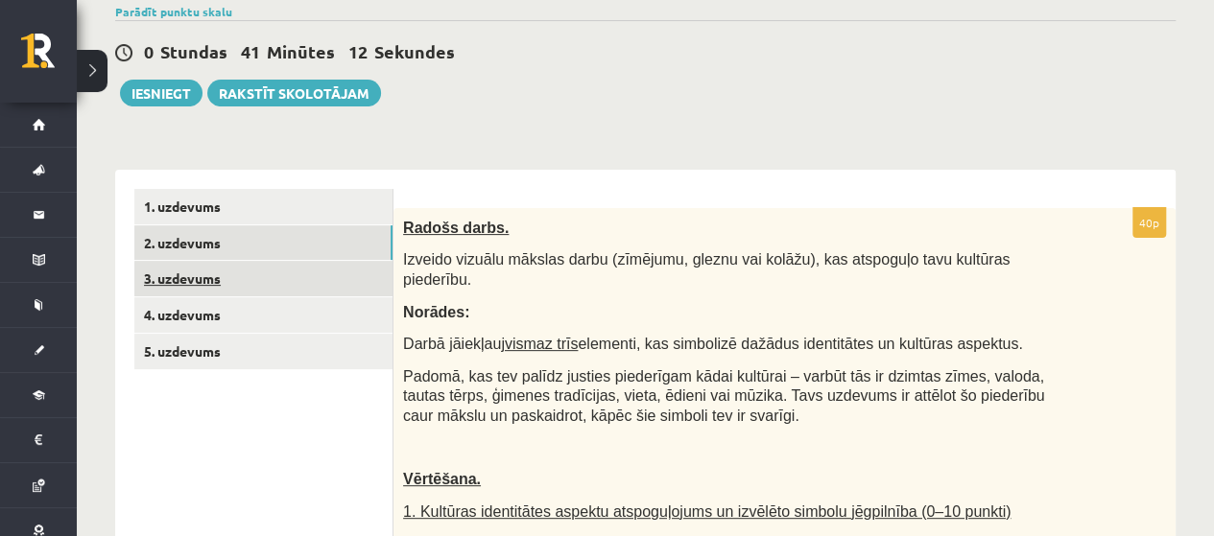
scroll to position [192, 0]
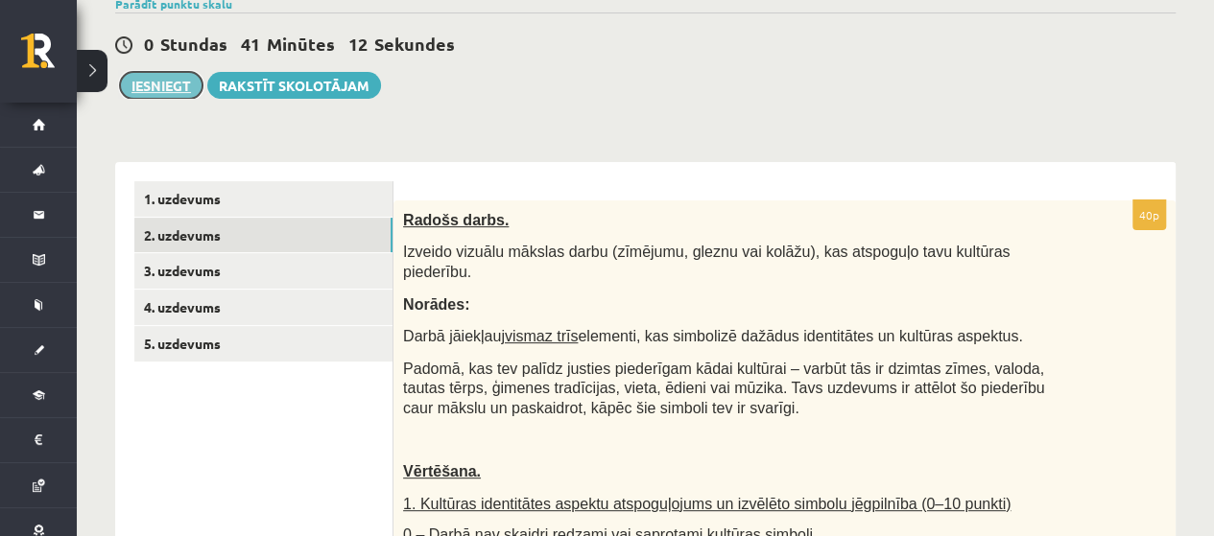
click at [171, 83] on button "Iesniegt" at bounding box center [161, 85] width 83 height 27
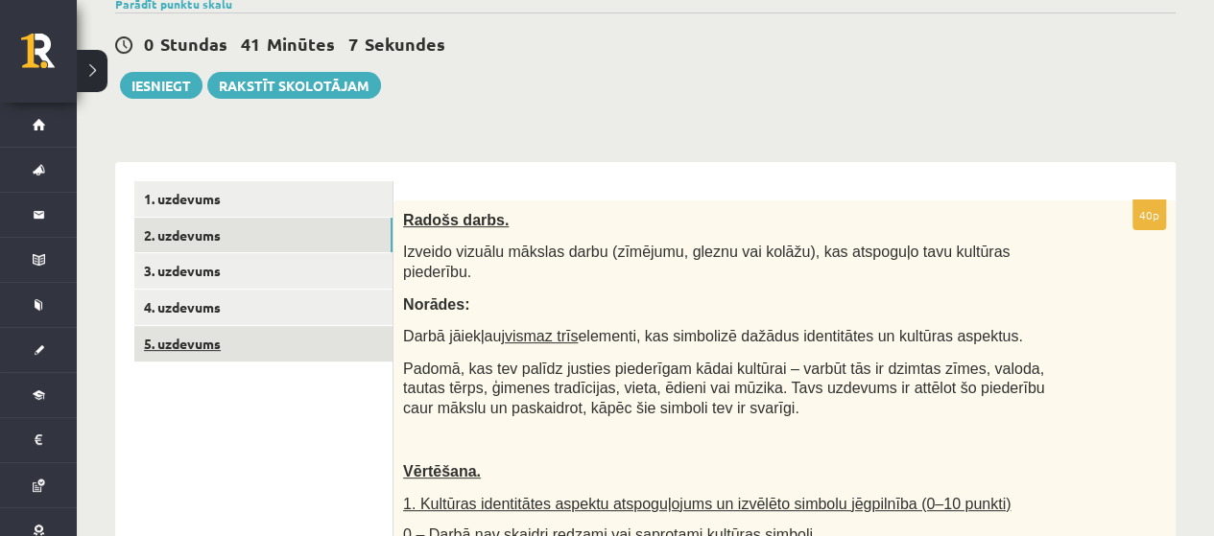
click at [215, 347] on link "5. uzdevums" at bounding box center [263, 343] width 258 height 35
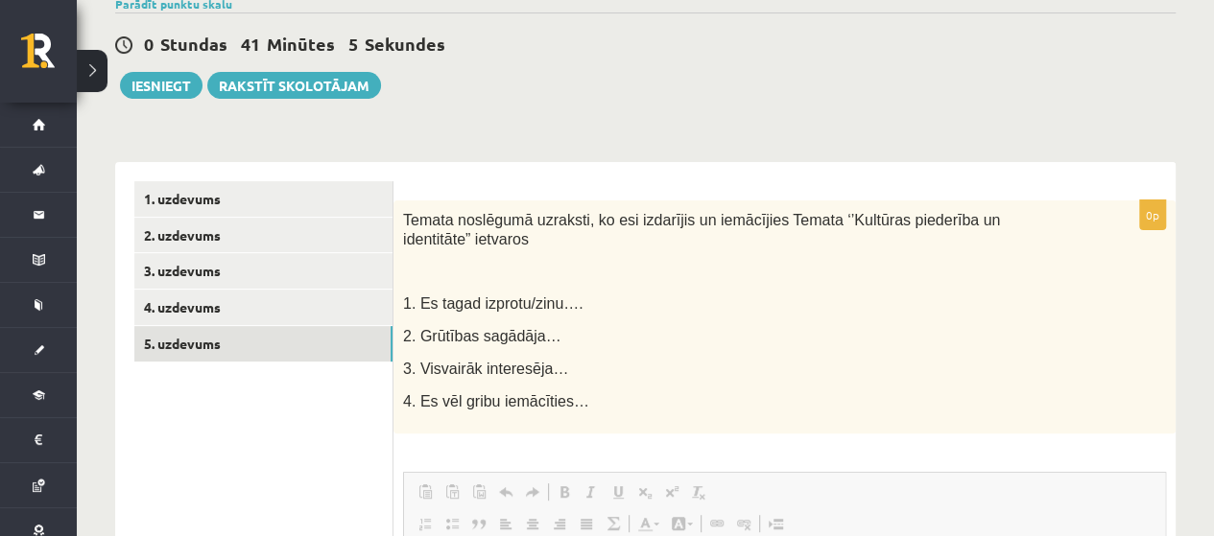
scroll to position [0, 0]
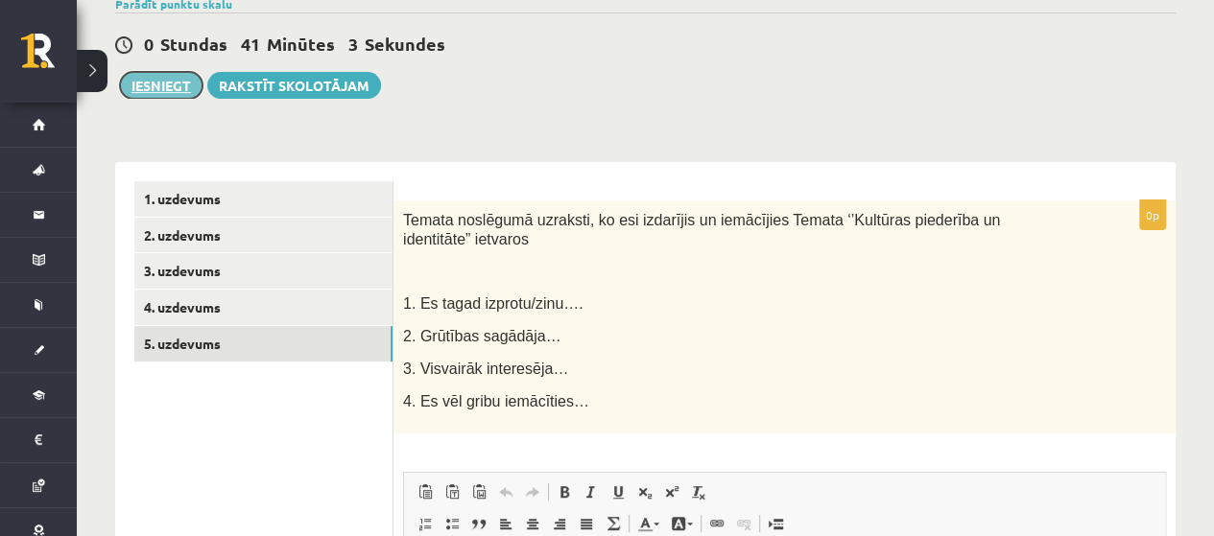
click at [153, 95] on button "Iesniegt" at bounding box center [161, 85] width 83 height 27
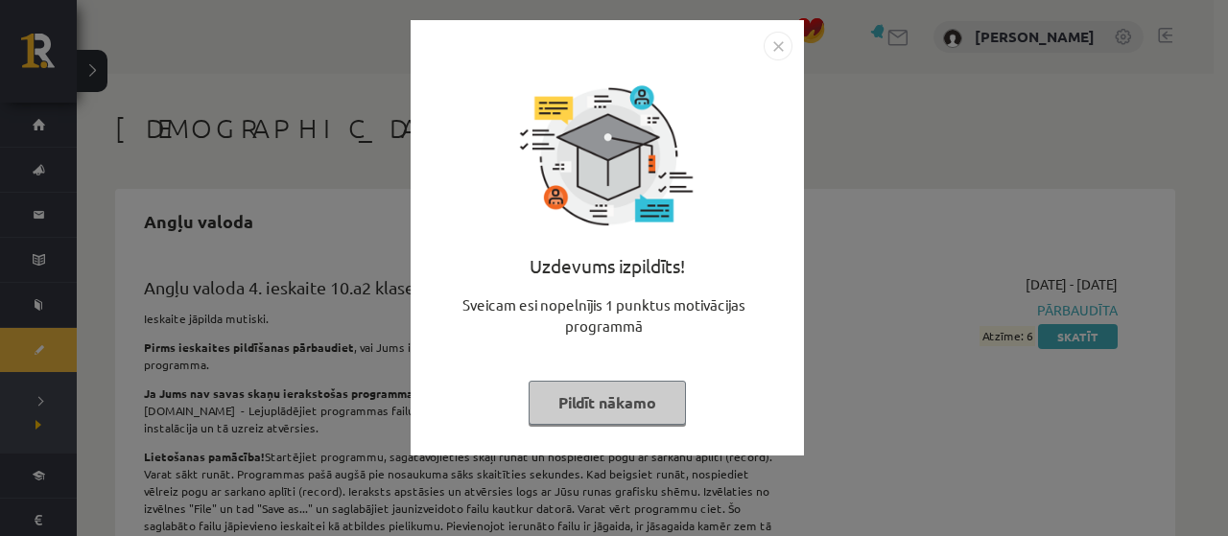
click at [633, 411] on button "Pildīt nākamo" at bounding box center [607, 403] width 157 height 44
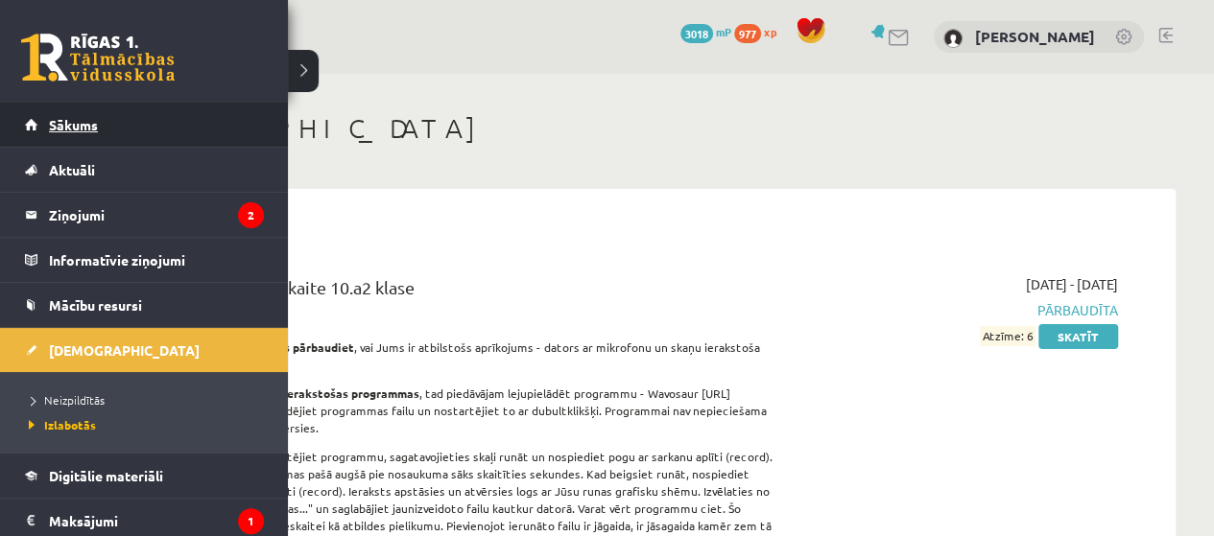
click at [112, 128] on link "Sākums" at bounding box center [144, 125] width 239 height 44
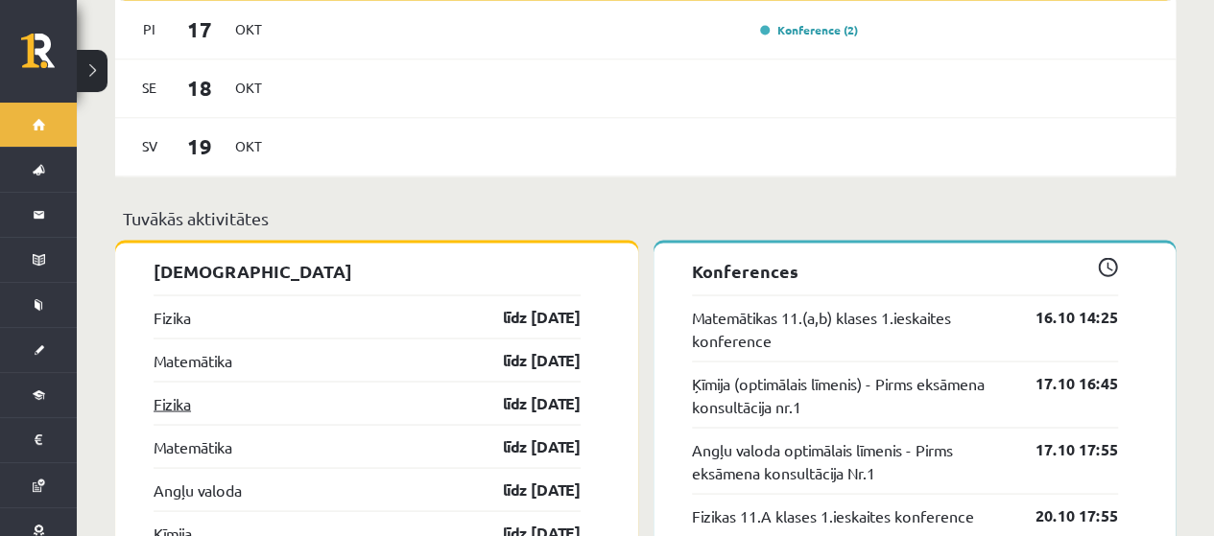
scroll to position [1719, 0]
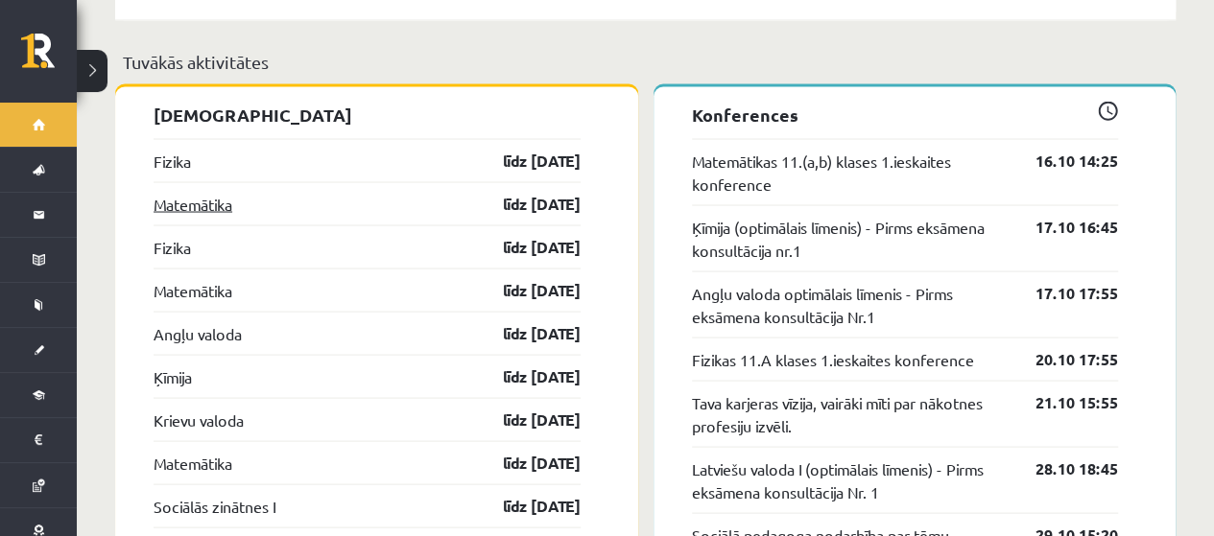
click at [192, 192] on link "Matemātika" at bounding box center [192, 203] width 79 height 23
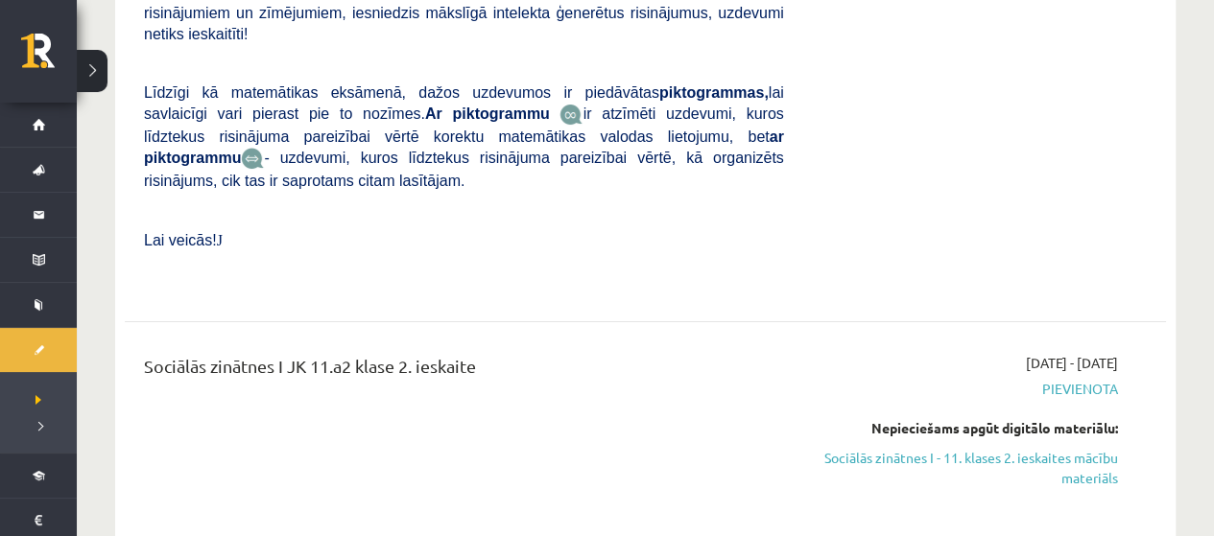
scroll to position [3646, 0]
